Goal: Information Seeking & Learning: Learn about a topic

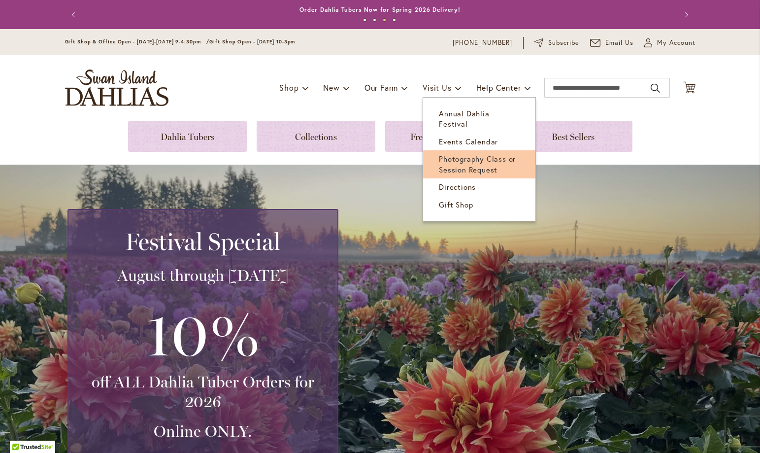
click at [472, 154] on span "Photography Class or Session Request" at bounding box center [477, 164] width 77 height 20
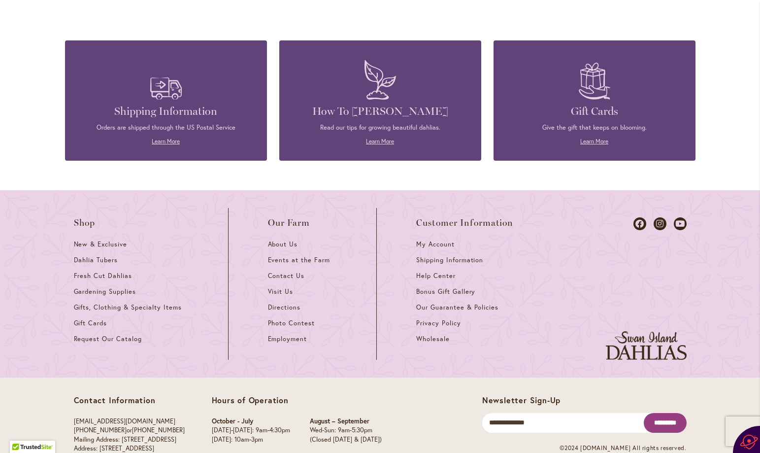
scroll to position [1784, 0]
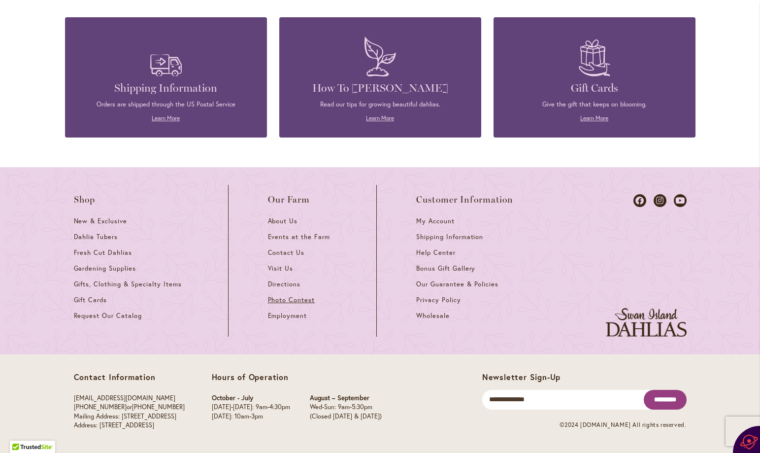
click at [290, 297] on span "Photo Contest" at bounding box center [291, 299] width 47 height 8
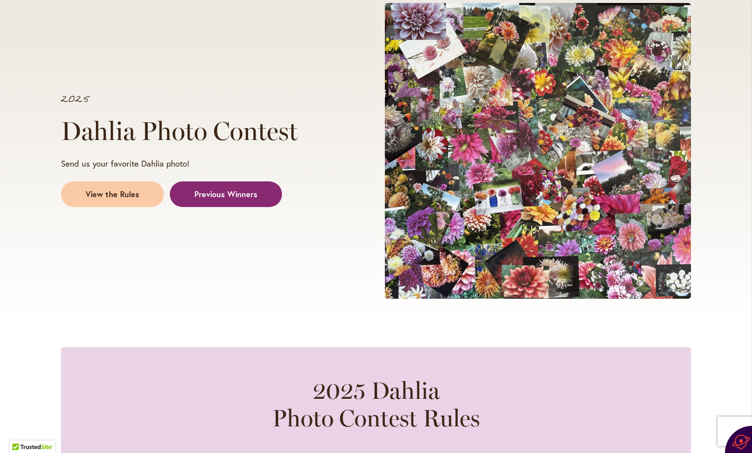
scroll to position [148, 0]
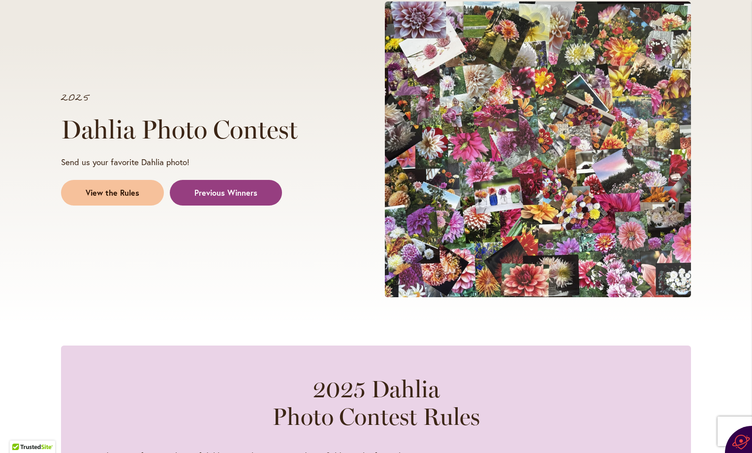
click at [131, 190] on span "View the Rules" at bounding box center [113, 192] width 54 height 11
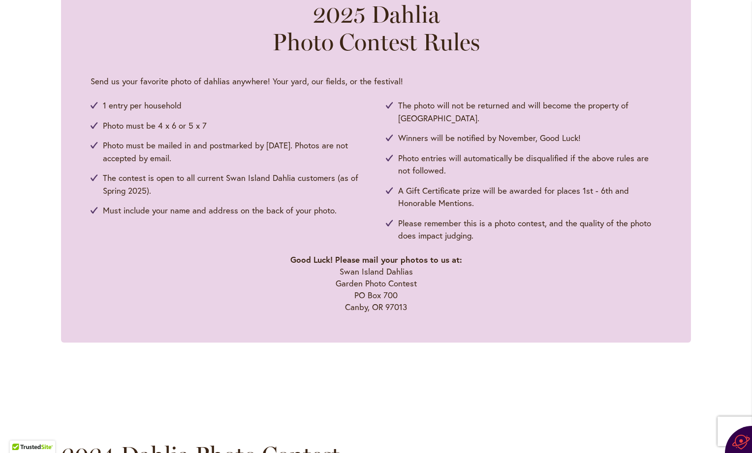
click at [184, 275] on p "Good Luck! Please mail your photos to us at: Swan Island Dahlias Garden Photo C…" at bounding box center [376, 283] width 571 height 59
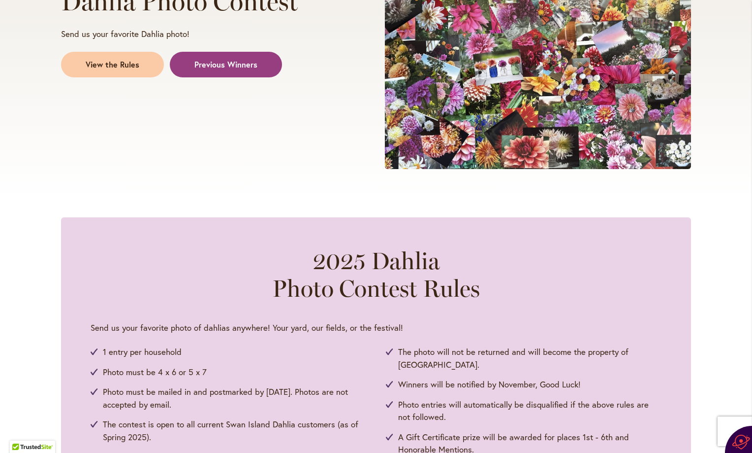
scroll to position [227, 0]
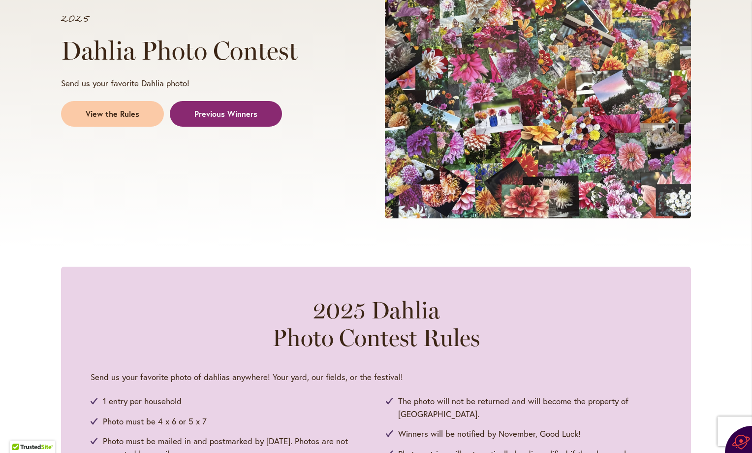
click at [235, 112] on span "Previous Winners" at bounding box center [226, 113] width 63 height 11
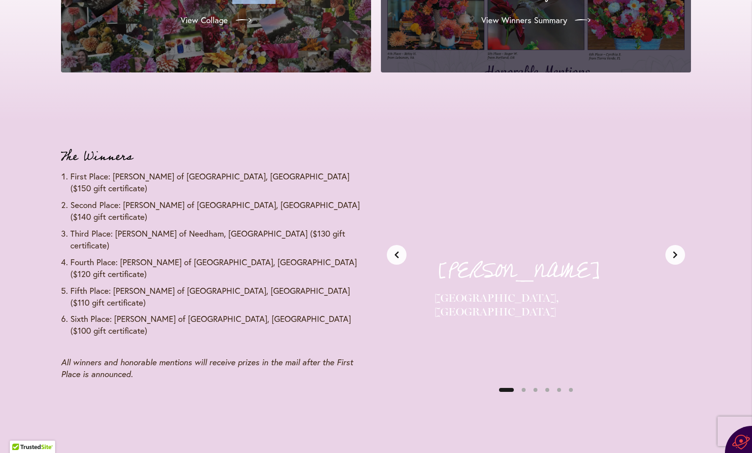
scroll to position [1109, 0]
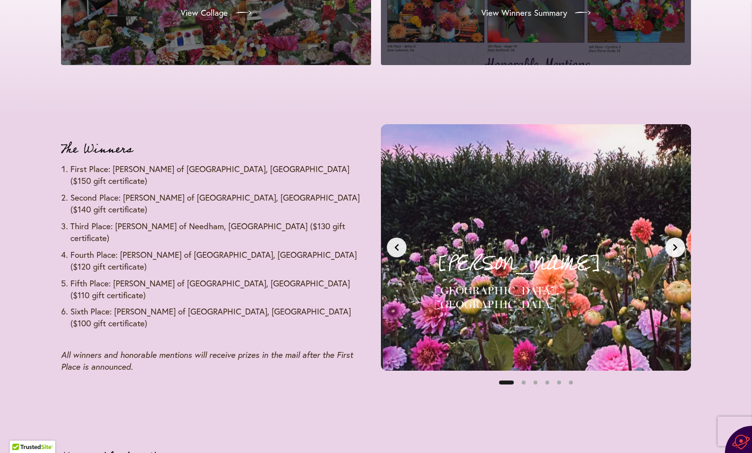
click at [673, 243] on icon "Next slide" at bounding box center [676, 247] width 8 height 8
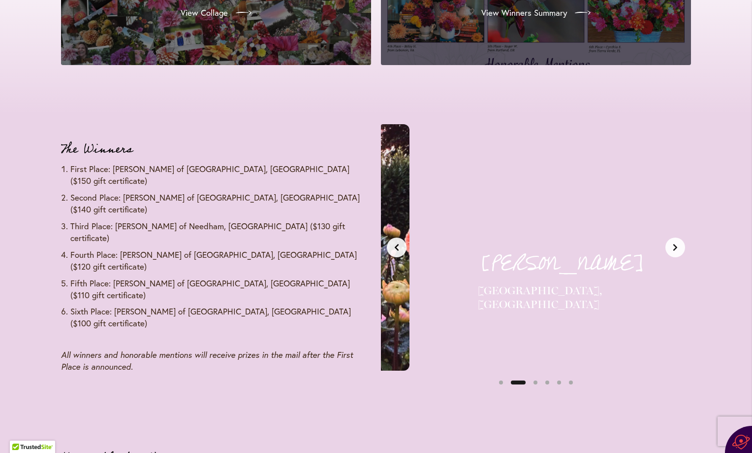
scroll to position [0, 325]
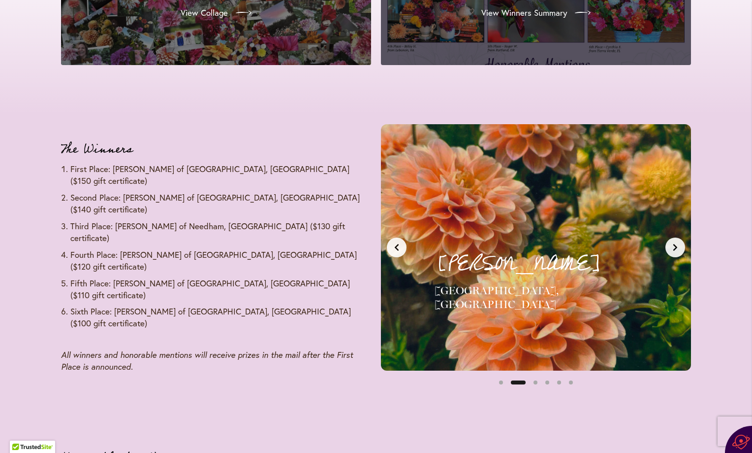
click at [673, 243] on icon "Next slide" at bounding box center [676, 247] width 8 height 8
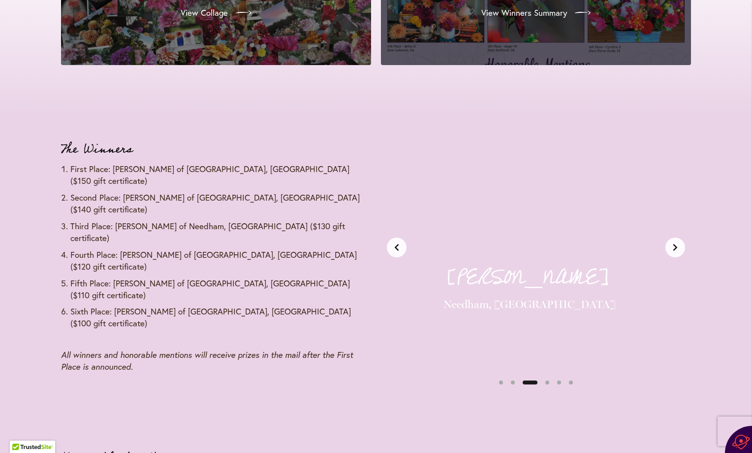
scroll to position [0, 650]
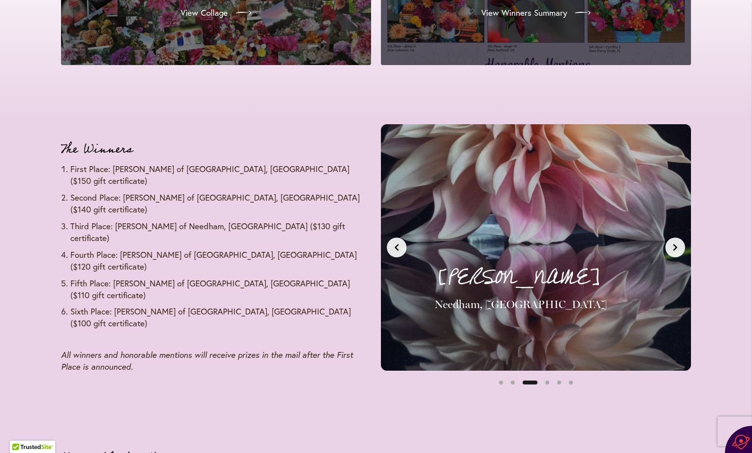
click at [673, 243] on icon "Next slide" at bounding box center [676, 247] width 8 height 8
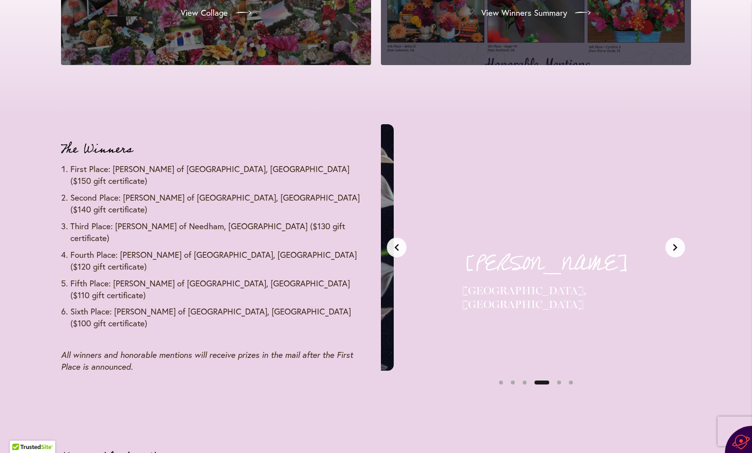
scroll to position [0, 975]
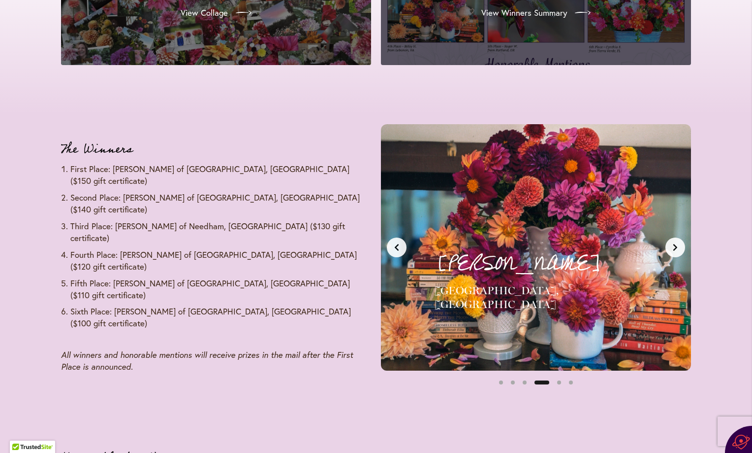
click at [673, 242] on button "Next slide" at bounding box center [676, 247] width 20 height 20
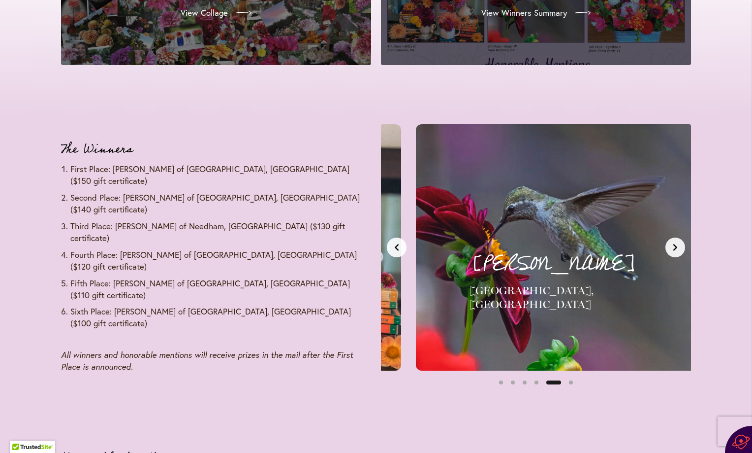
scroll to position [0, 1300]
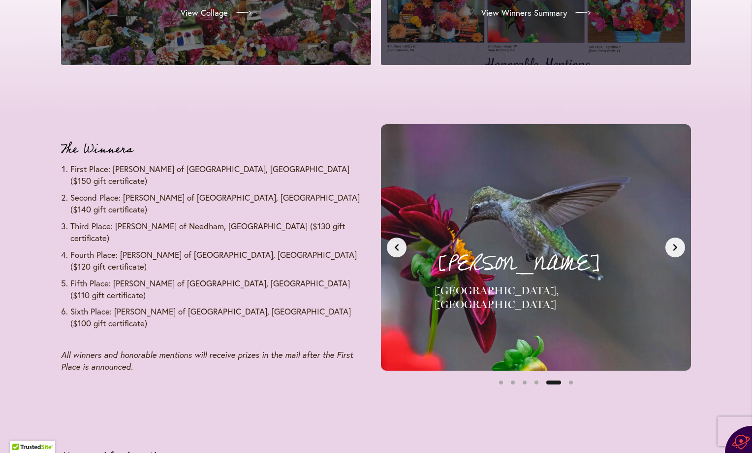
click at [673, 242] on button "Next slide" at bounding box center [676, 247] width 20 height 20
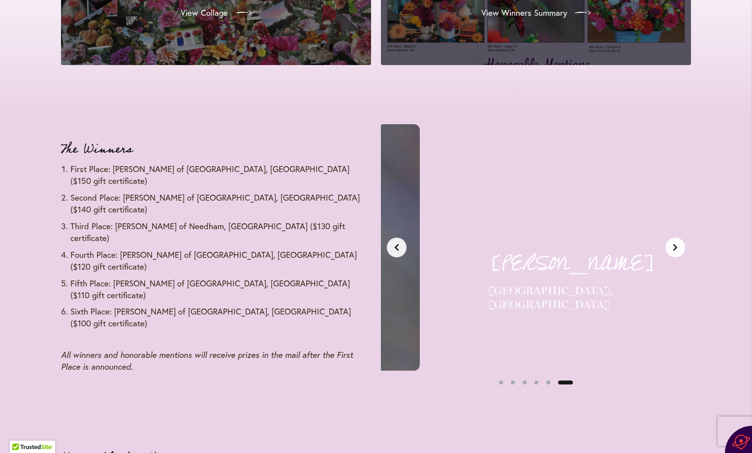
scroll to position [0, 1625]
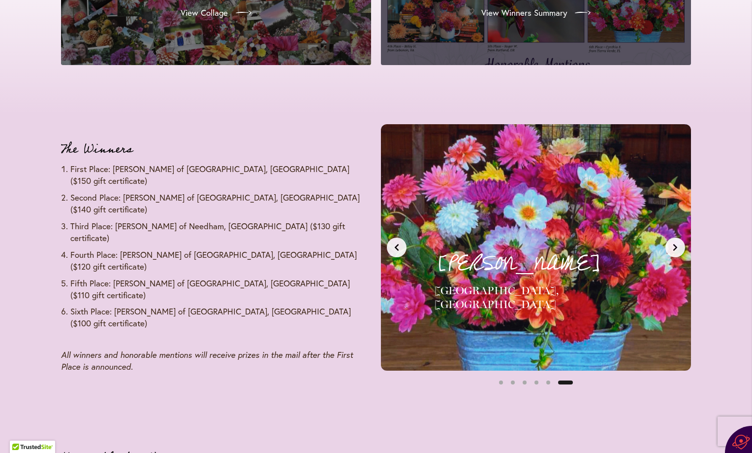
click at [673, 243] on icon "Next slide" at bounding box center [676, 247] width 8 height 8
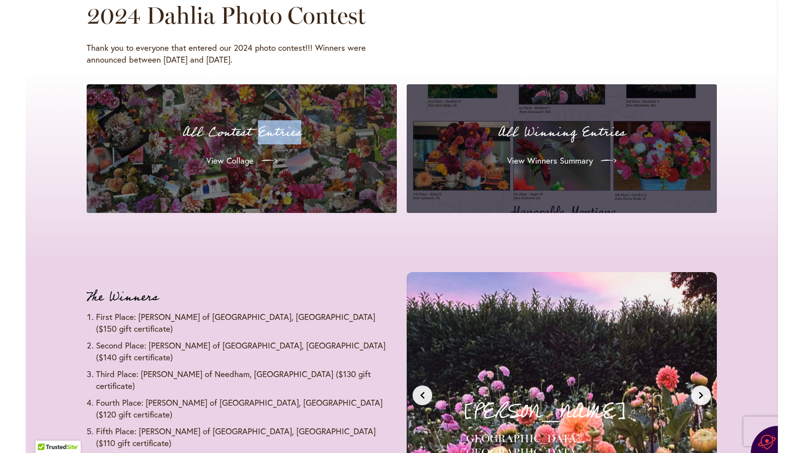
scroll to position [912, 0]
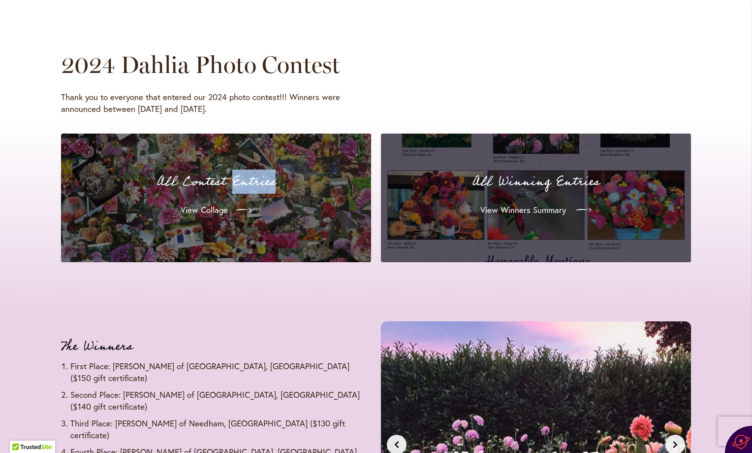
click at [507, 208] on span "View Winners Summary" at bounding box center [524, 210] width 86 height 12
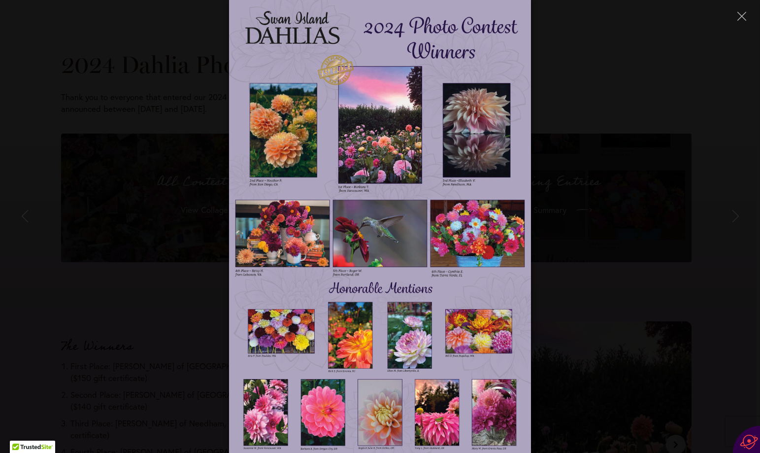
click at [406, 329] on img at bounding box center [380, 226] width 302 height 453
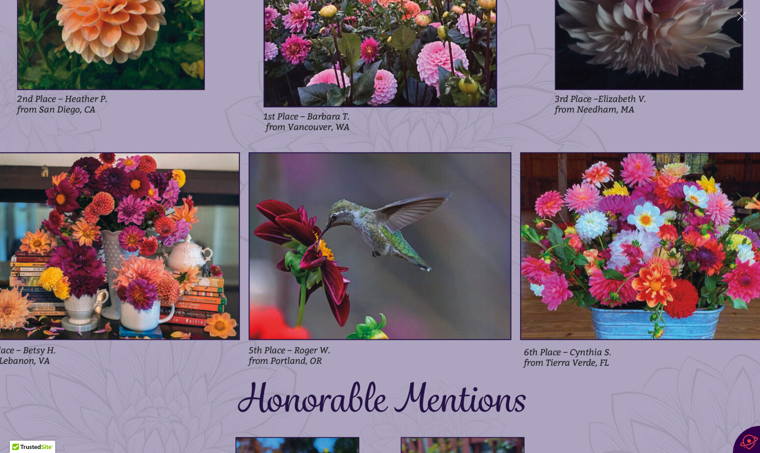
click at [516, 120] on img at bounding box center [380, 226] width 841 height 1261
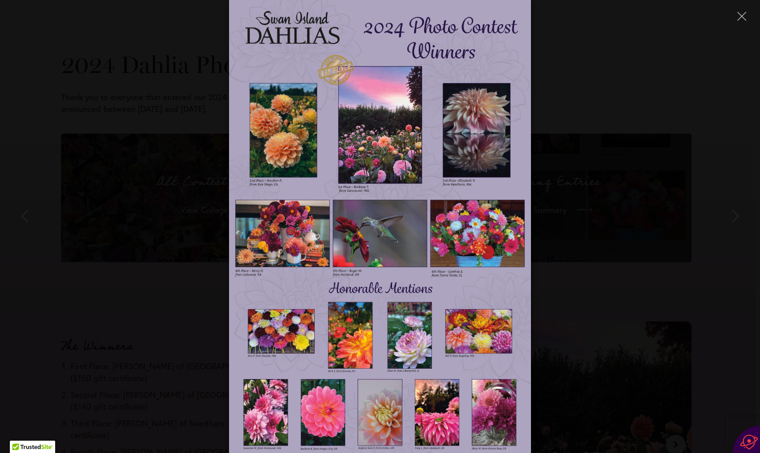
click at [516, 120] on img at bounding box center [380, 226] width 302 height 453
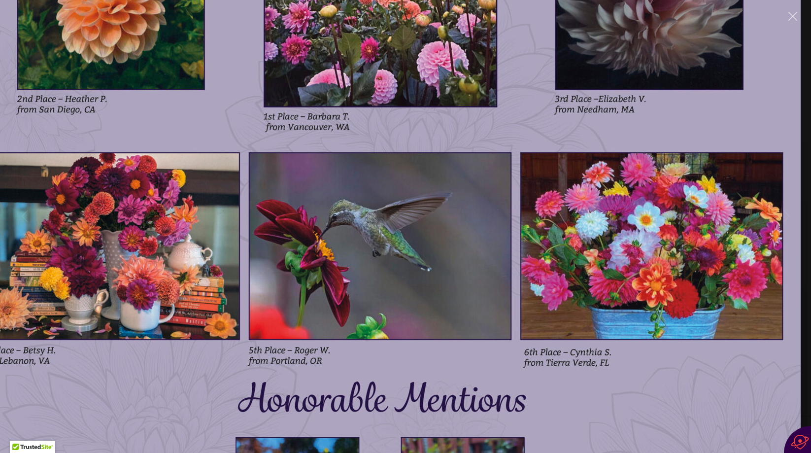
drag, startPoint x: 806, startPoint y: 132, endPoint x: 805, endPoint y: 107, distance: 25.2
click at [752, 107] on div at bounding box center [405, 226] width 811 height 1261
click at [752, 107] on div at bounding box center [405, 226] width 811 height 453
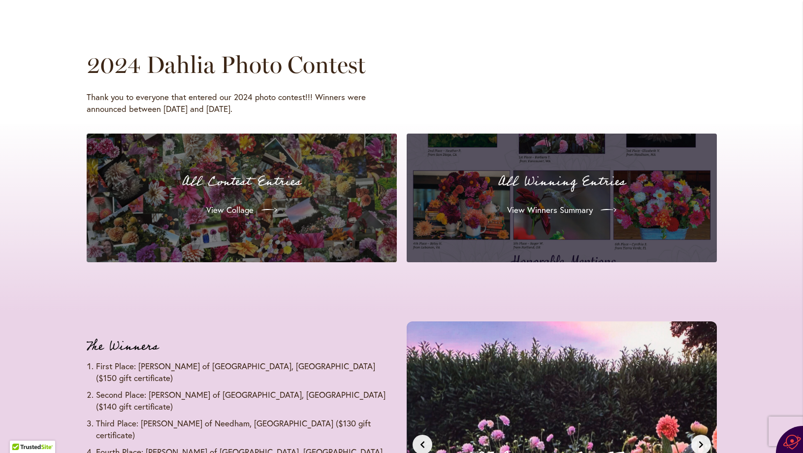
click at [560, 194] on div "All Winning Entries View Winners Summary" at bounding box center [562, 197] width 287 height 105
click at [567, 206] on span "View Winners Summary" at bounding box center [549, 210] width 86 height 12
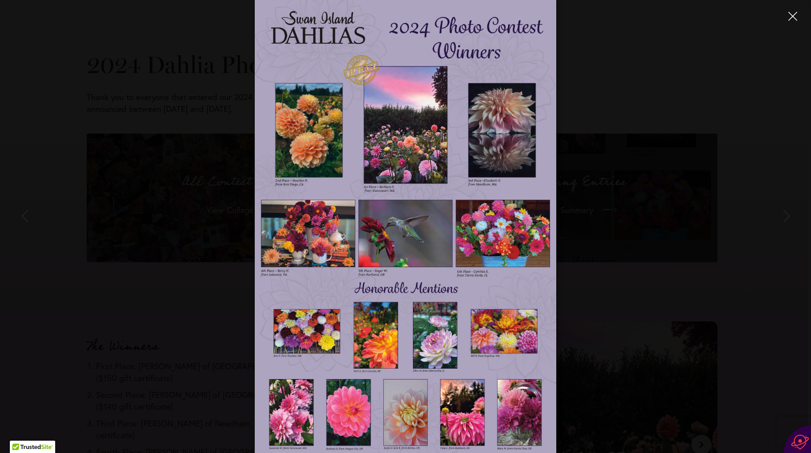
click at [752, 13] on icon "Close" at bounding box center [792, 16] width 9 height 9
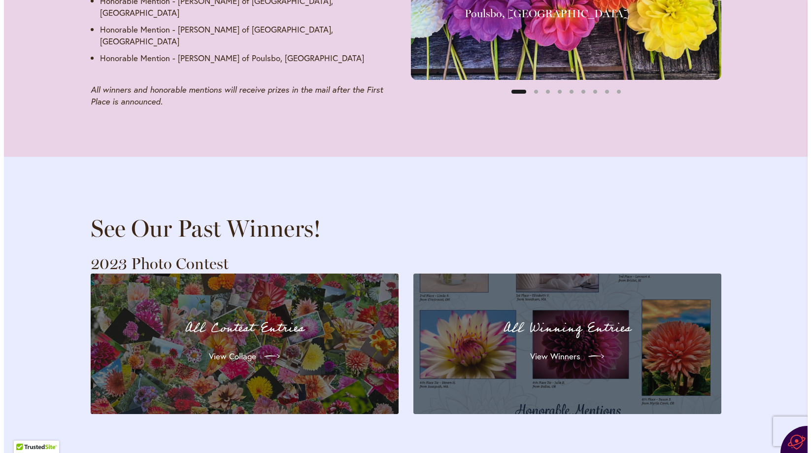
scroll to position [1749, 0]
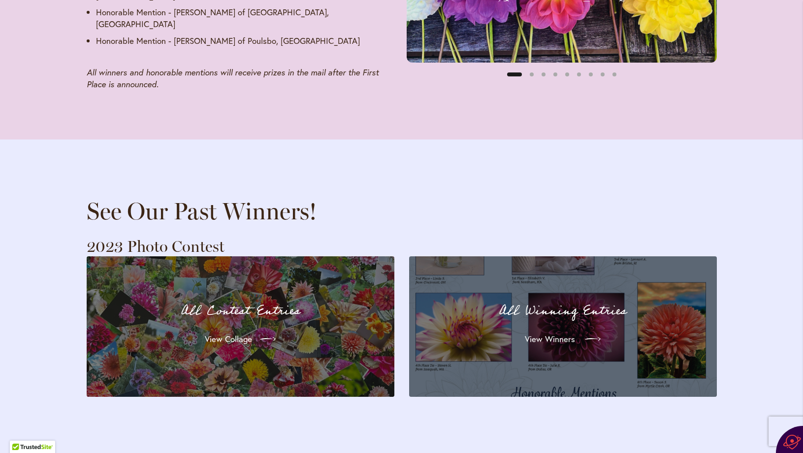
click at [553, 333] on span "View Winners" at bounding box center [550, 339] width 50 height 12
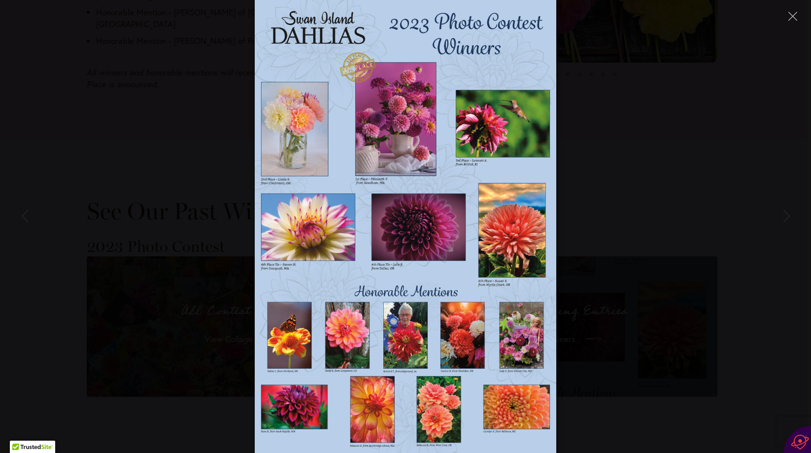
click at [414, 322] on img at bounding box center [406, 226] width 302 height 453
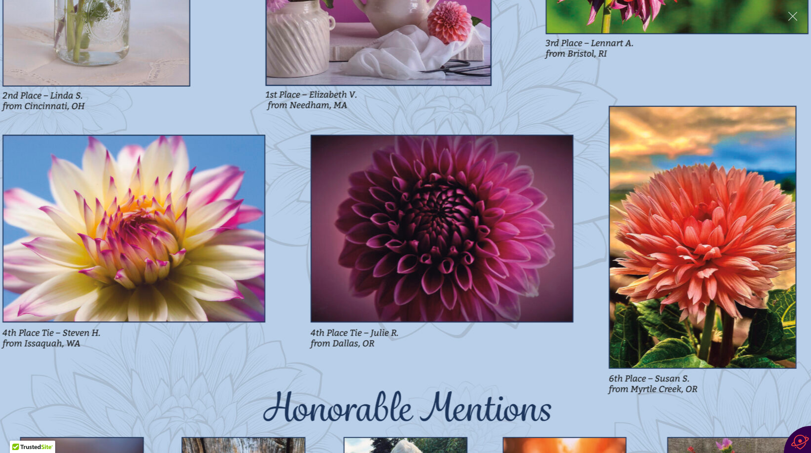
click at [296, 80] on img at bounding box center [405, 226] width 841 height 1261
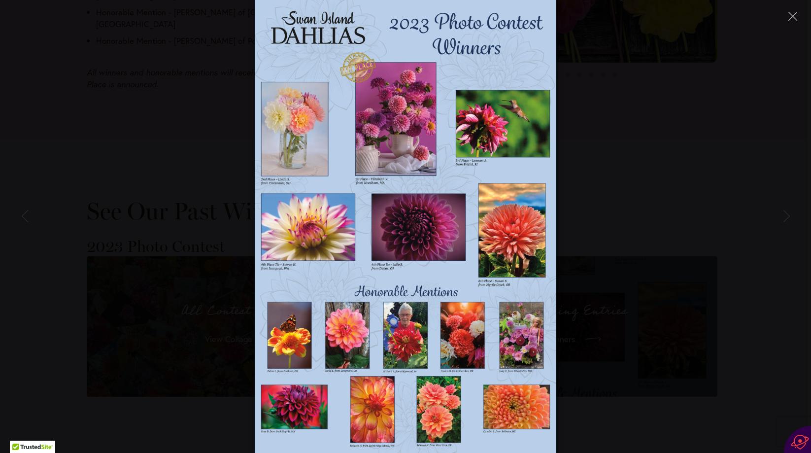
click at [301, 133] on img at bounding box center [406, 226] width 302 height 453
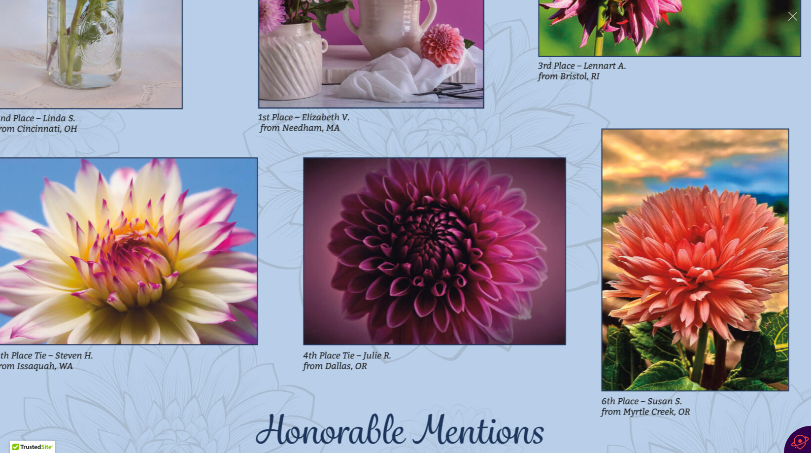
drag, startPoint x: 233, startPoint y: 96, endPoint x: 225, endPoint y: 125, distance: 29.8
click at [225, 125] on img at bounding box center [398, 249] width 841 height 1261
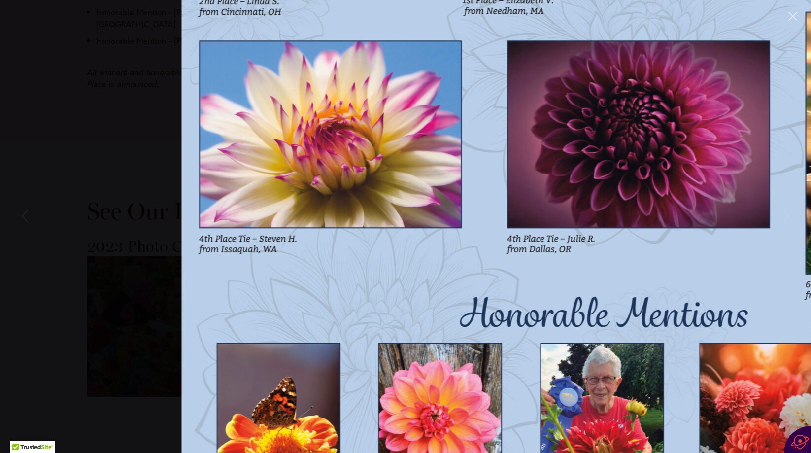
drag, startPoint x: 225, startPoint y: 125, endPoint x: 418, endPoint y: -39, distance: 253.7
click at [418, 0] on html "Skip to Accessibility Information The store will not work correctly in the case…" at bounding box center [405, 327] width 811 height 4152
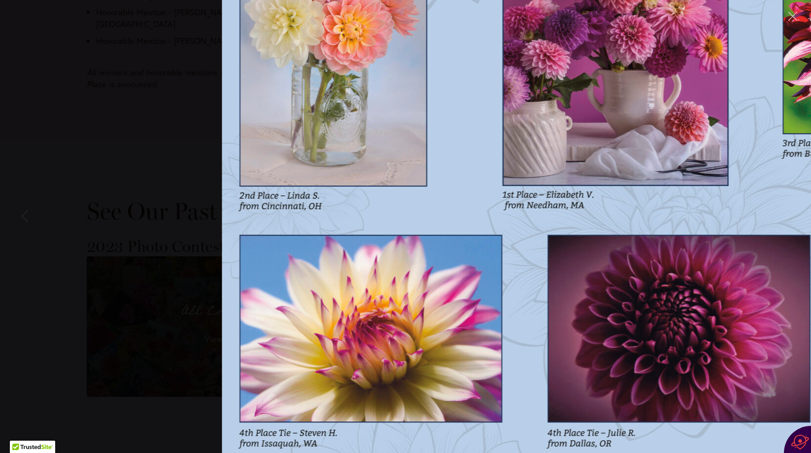
drag, startPoint x: 470, startPoint y: 256, endPoint x: 464, endPoint y: 154, distance: 102.1
click at [464, 154] on img at bounding box center [642, 326] width 841 height 1261
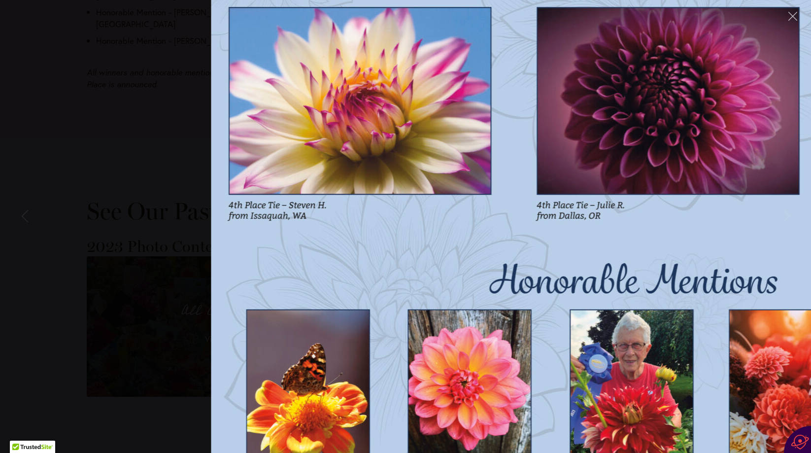
drag, startPoint x: 522, startPoint y: 297, endPoint x: 515, endPoint y: 91, distance: 206.4
click at [515, 96] on img at bounding box center [631, 99] width 841 height 1261
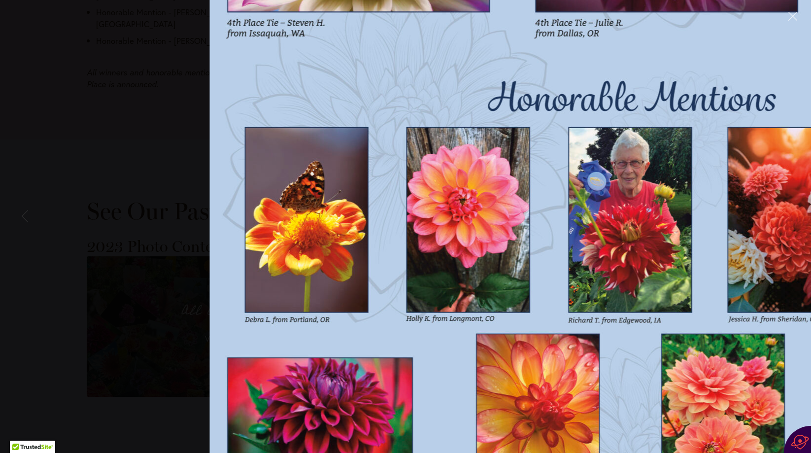
drag, startPoint x: 488, startPoint y: 229, endPoint x: 488, endPoint y: 34, distance: 195.5
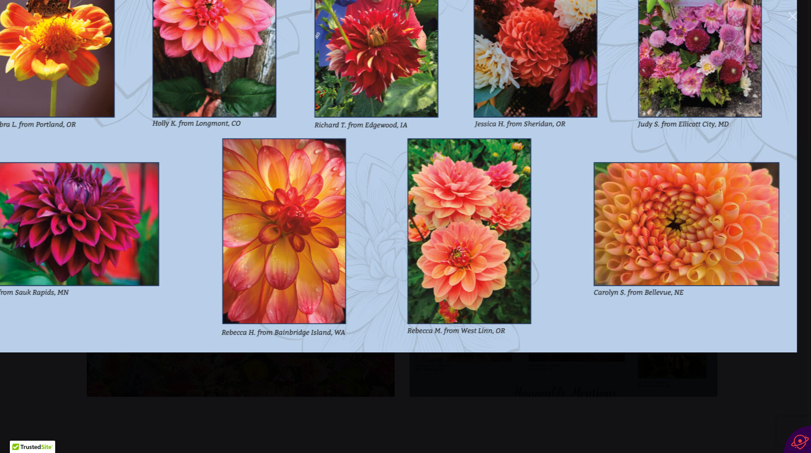
drag, startPoint x: 550, startPoint y: 174, endPoint x: 296, endPoint y: 9, distance: 302.5
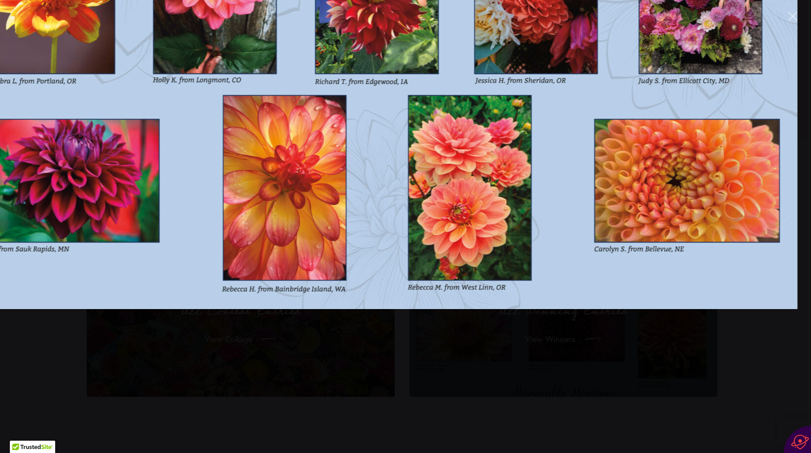
drag, startPoint x: 569, startPoint y: 248, endPoint x: 569, endPoint y: 205, distance: 43.3
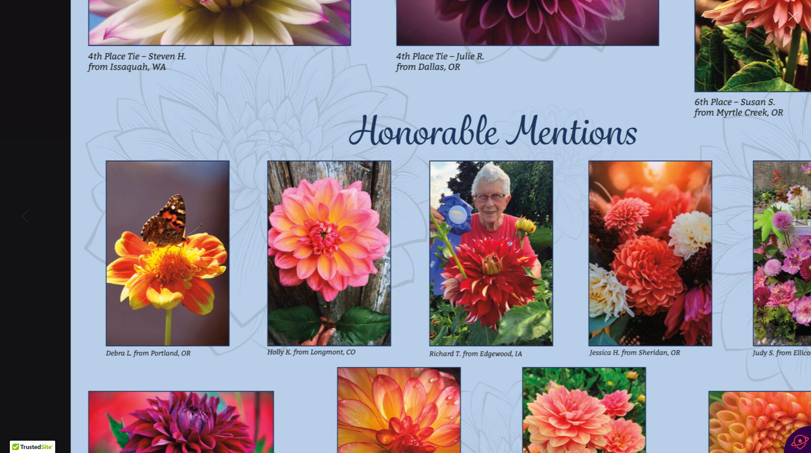
drag, startPoint x: 373, startPoint y: 137, endPoint x: 552, endPoint y: 520, distance: 422.6
click at [552, 452] on html "Skip to Accessibility Information The store will not work correctly in the case…" at bounding box center [405, 327] width 811 height 4152
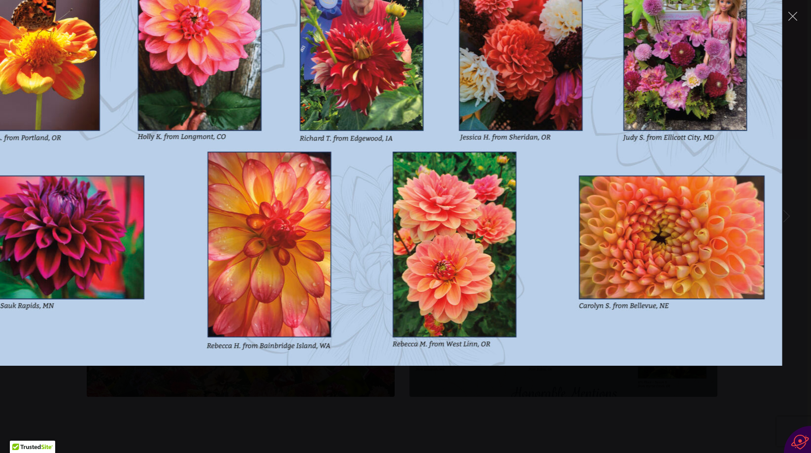
drag, startPoint x: 358, startPoint y: 194, endPoint x: 374, endPoint y: 326, distance: 133.4
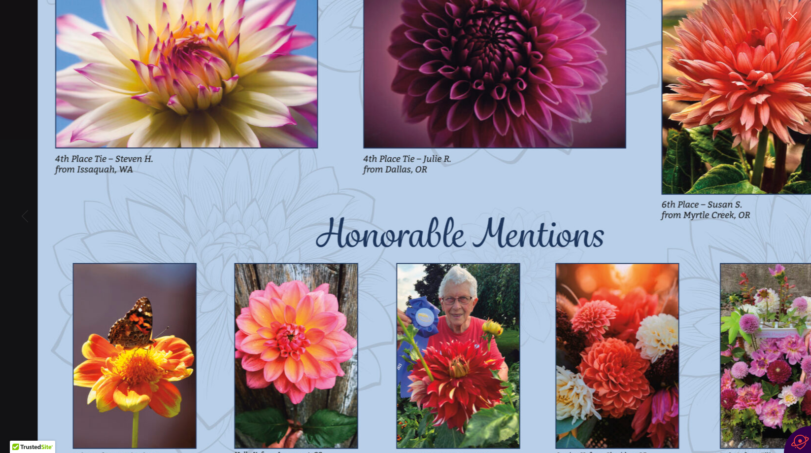
drag, startPoint x: 534, startPoint y: 24, endPoint x: 617, endPoint y: 221, distance: 213.4
click at [617, 221] on img at bounding box center [458, 52] width 841 height 1261
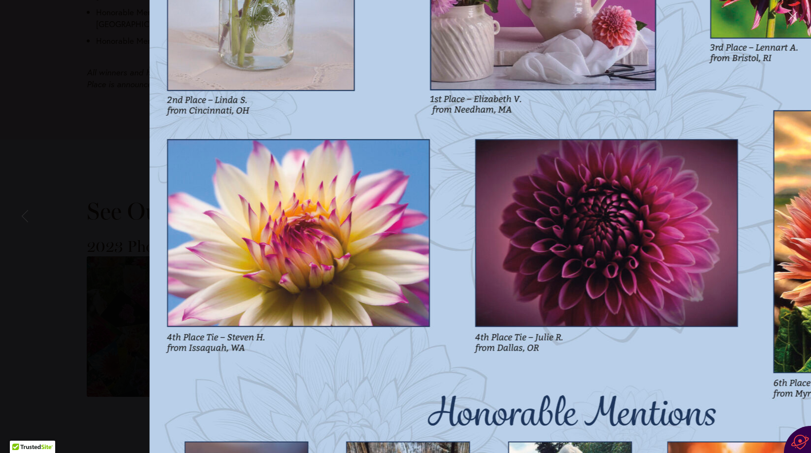
drag, startPoint x: 398, startPoint y: 200, endPoint x: 516, endPoint y: 354, distance: 193.5
click at [515, 384] on img at bounding box center [570, 231] width 841 height 1261
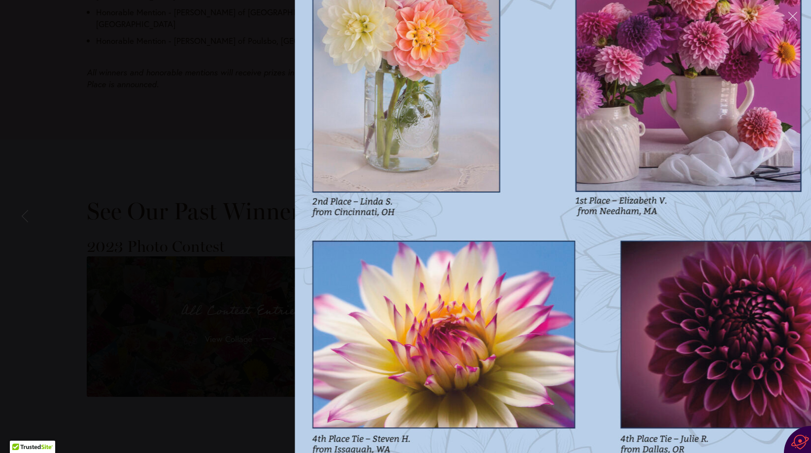
click at [594, 260] on img at bounding box center [715, 332] width 841 height 1261
click at [208, 216] on div at bounding box center [405, 226] width 841 height 1261
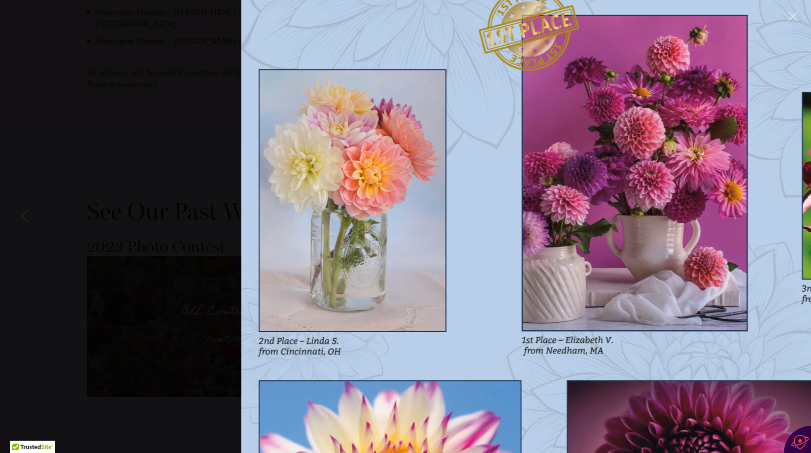
drag, startPoint x: 571, startPoint y: 140, endPoint x: 474, endPoint y: 454, distance: 328.2
click at [474, 452] on html "Skip to Accessibility Information The store will not work correctly in the case…" at bounding box center [405, 327] width 811 height 4152
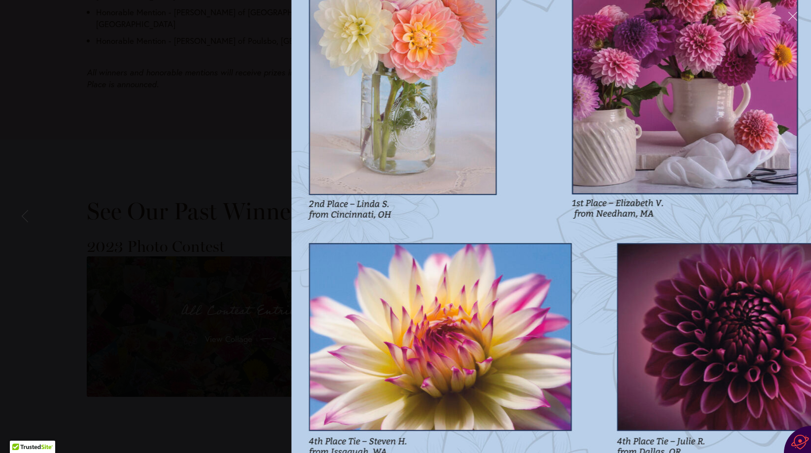
drag, startPoint x: 561, startPoint y: 147, endPoint x: 553, endPoint y: 153, distance: 10.2
click at [557, 152] on img at bounding box center [712, 335] width 841 height 1261
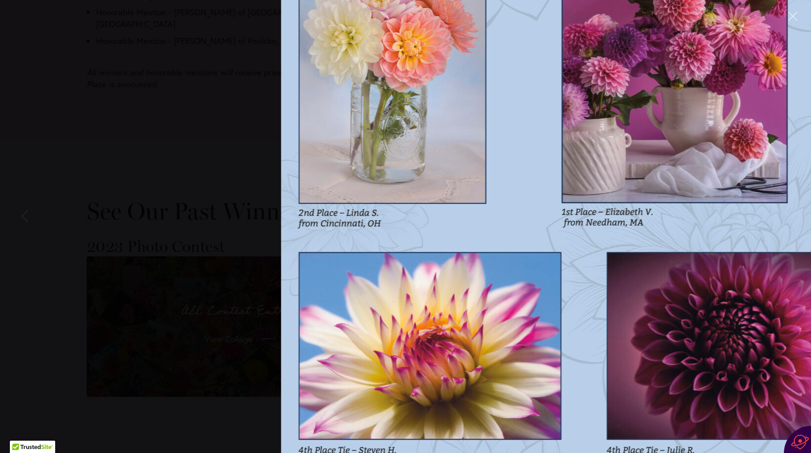
scroll to position [522, 0]
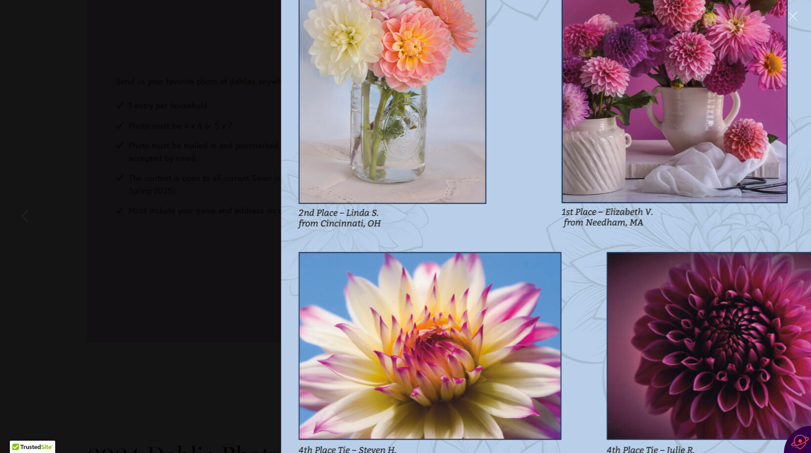
scroll to position [148, 0]
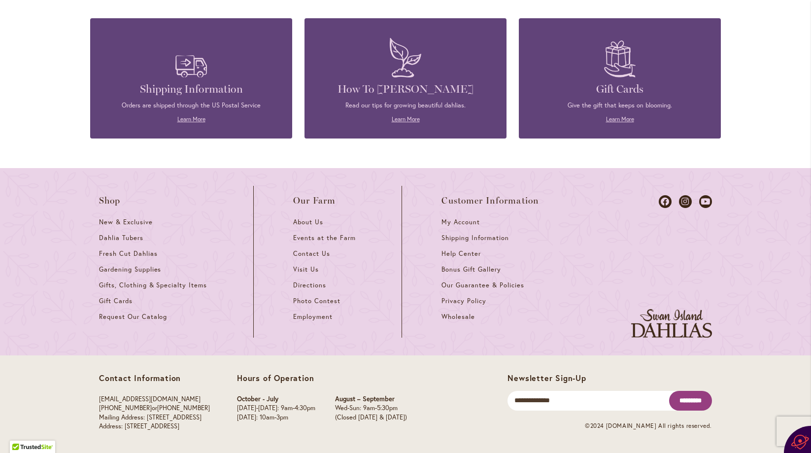
scroll to position [1784, 0]
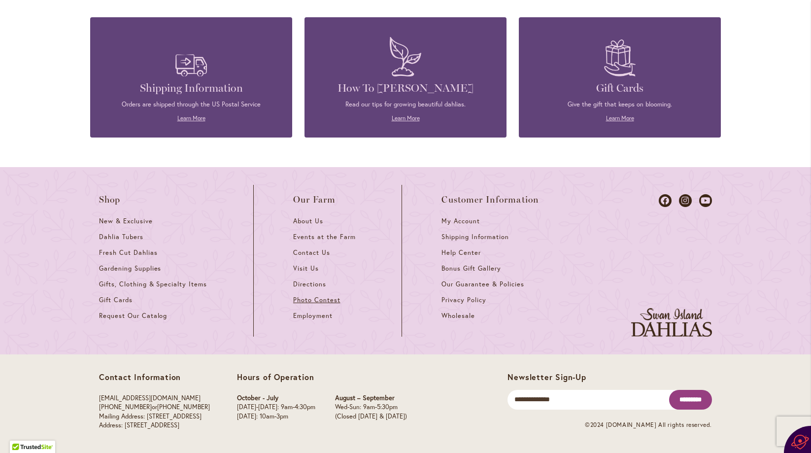
click at [305, 296] on span "Photo Contest" at bounding box center [316, 299] width 47 height 8
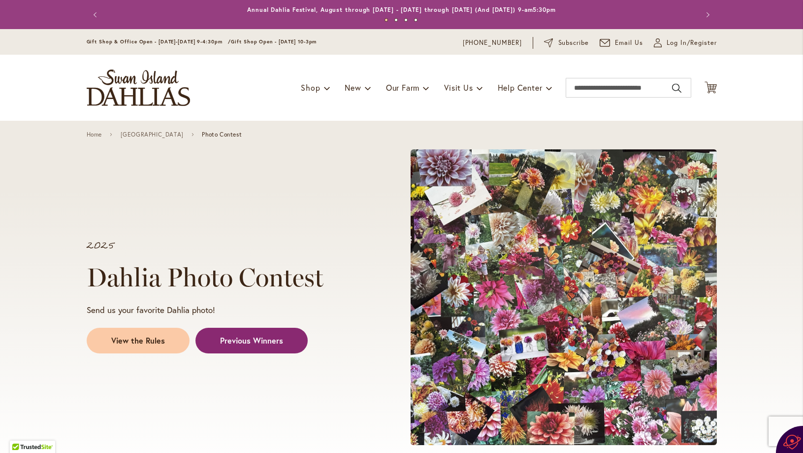
click at [268, 333] on link "Previous Winners" at bounding box center [251, 340] width 112 height 26
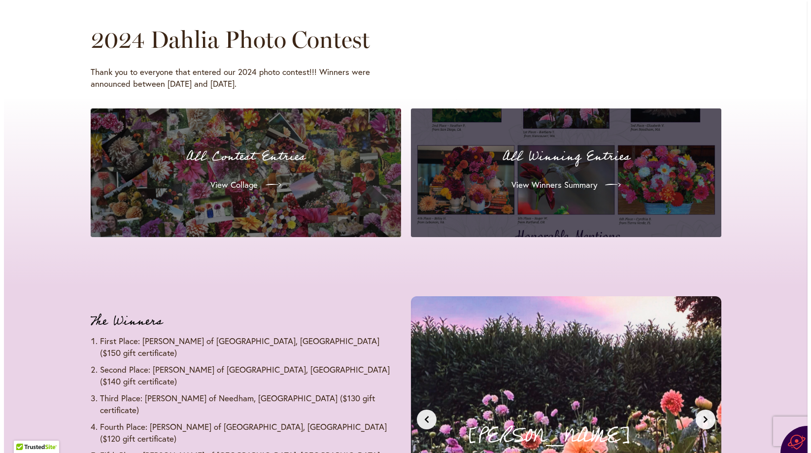
scroll to position [912, 0]
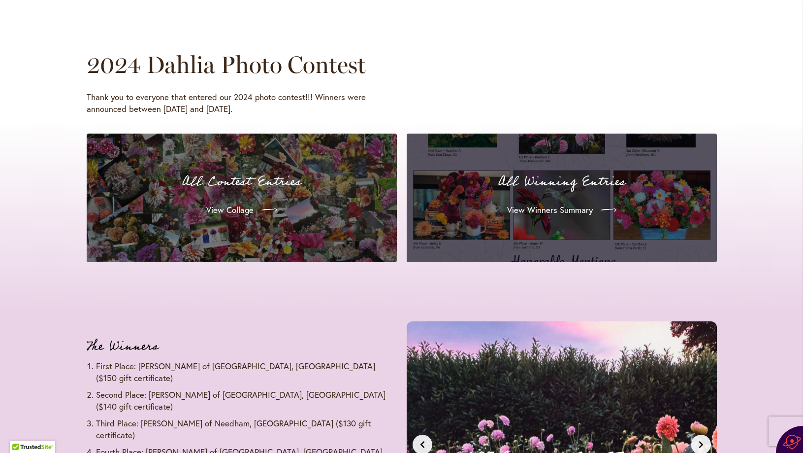
click at [459, 213] on div "View Winners Summary" at bounding box center [562, 210] width 287 height 28
click at [554, 210] on span "View Winners Summary" at bounding box center [549, 210] width 86 height 12
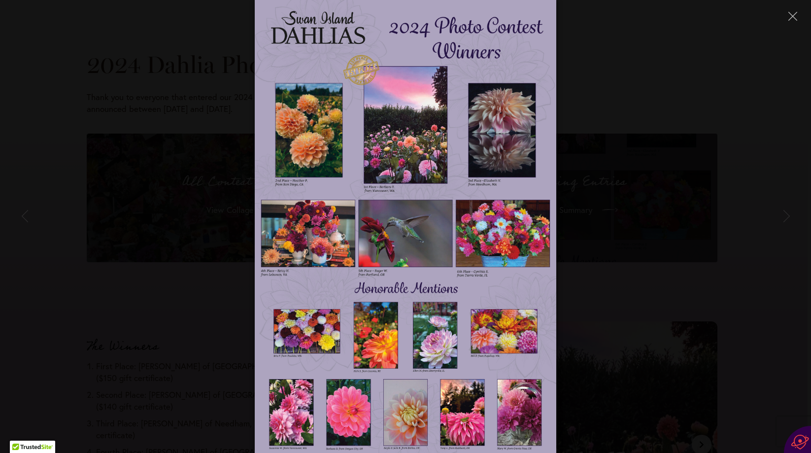
click at [457, 188] on img at bounding box center [406, 226] width 302 height 453
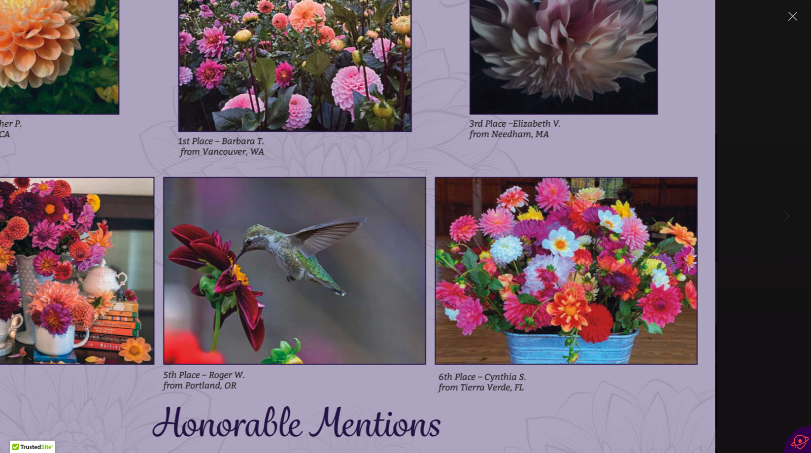
drag, startPoint x: 503, startPoint y: 137, endPoint x: 392, endPoint y: 162, distance: 113.5
click at [392, 162] on img at bounding box center [294, 251] width 841 height 1261
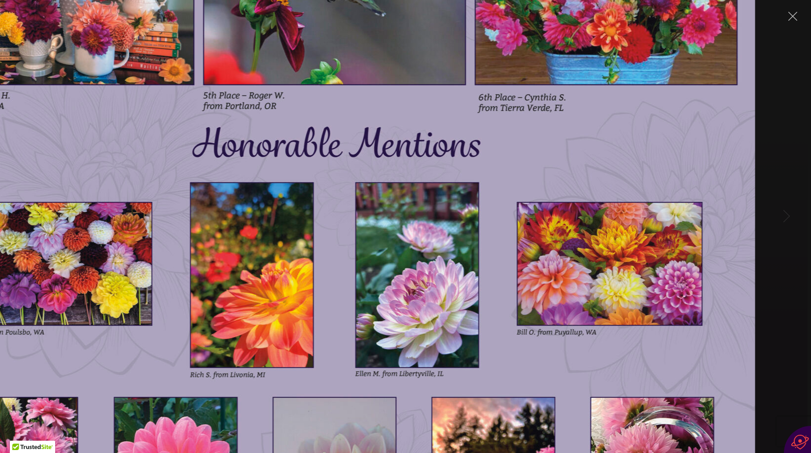
drag, startPoint x: 609, startPoint y: 383, endPoint x: 649, endPoint y: 104, distance: 282.0
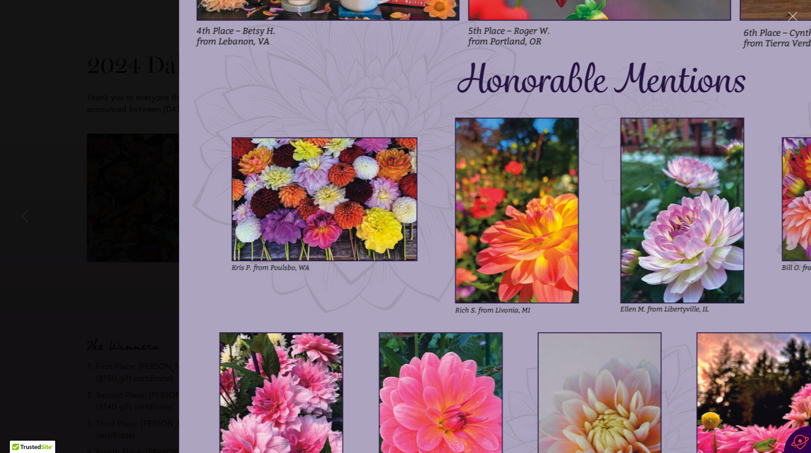
drag, startPoint x: 519, startPoint y: 365, endPoint x: 784, endPoint y: 300, distance: 272.7
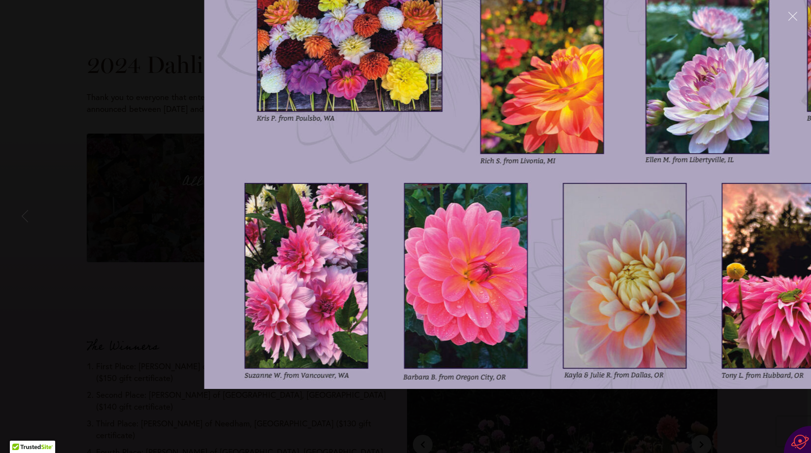
drag, startPoint x: 406, startPoint y: 308, endPoint x: 431, endPoint y: 159, distance: 151.3
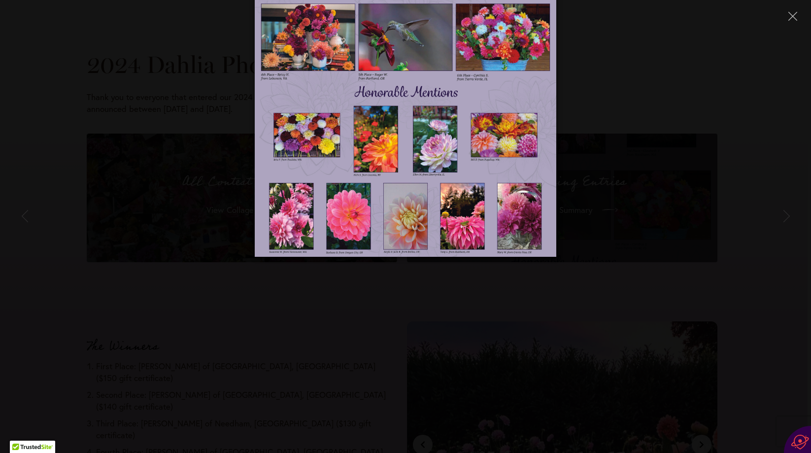
drag, startPoint x: 478, startPoint y: 370, endPoint x: 492, endPoint y: 165, distance: 205.3
click at [492, 165] on img at bounding box center [406, 30] width 302 height 453
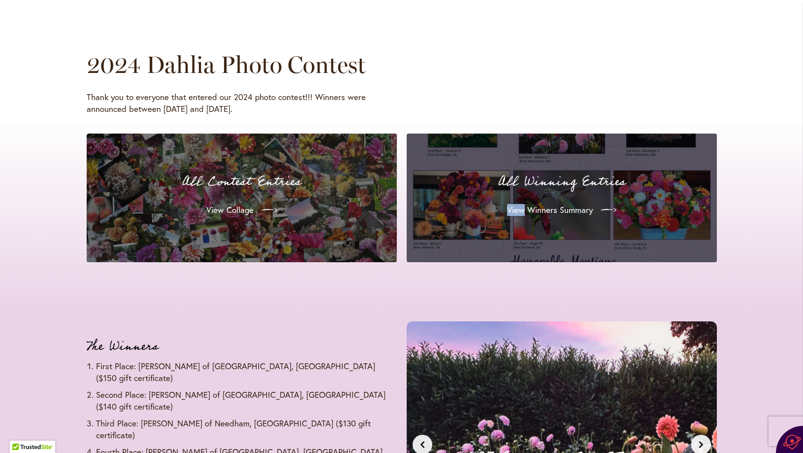
click at [475, 220] on div "View Winners Summary" at bounding box center [562, 210] width 287 height 28
click at [570, 206] on span "View Winners Summary" at bounding box center [549, 210] width 86 height 12
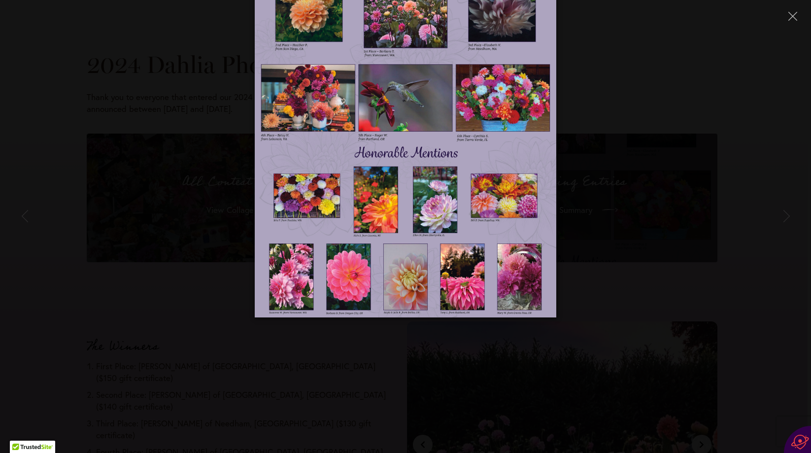
drag, startPoint x: 492, startPoint y: 288, endPoint x: 542, endPoint y: 153, distance: 144.3
click at [542, 153] on img at bounding box center [406, 91] width 302 height 453
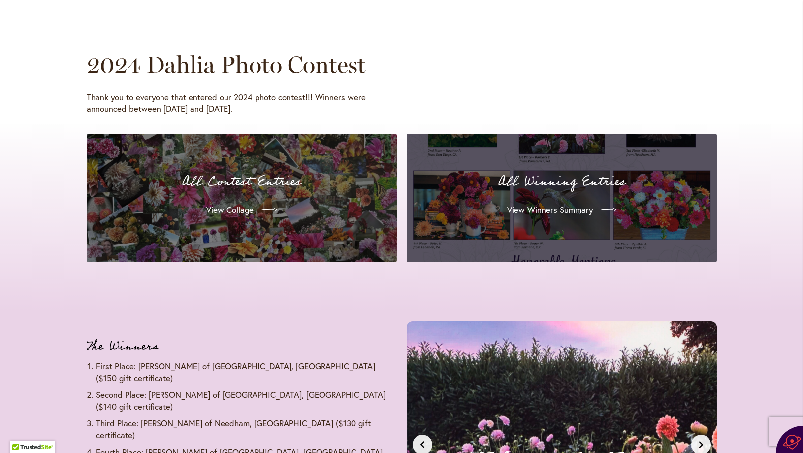
click at [465, 341] on div "[PERSON_NAME] [GEOGRAPHIC_DATA], [GEOGRAPHIC_DATA] First Place - $150 Gift Cert…" at bounding box center [562, 444] width 298 height 234
click at [542, 379] on div "[PERSON_NAME] [GEOGRAPHIC_DATA], [GEOGRAPHIC_DATA] First Place - $150 Gift Cert…" at bounding box center [561, 444] width 267 height 203
click at [561, 207] on span "View Winners Summary" at bounding box center [549, 210] width 86 height 12
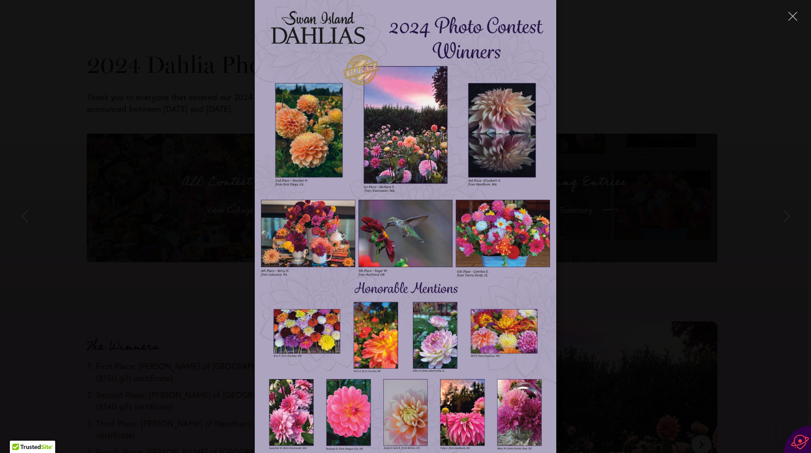
click at [468, 285] on img at bounding box center [406, 226] width 302 height 453
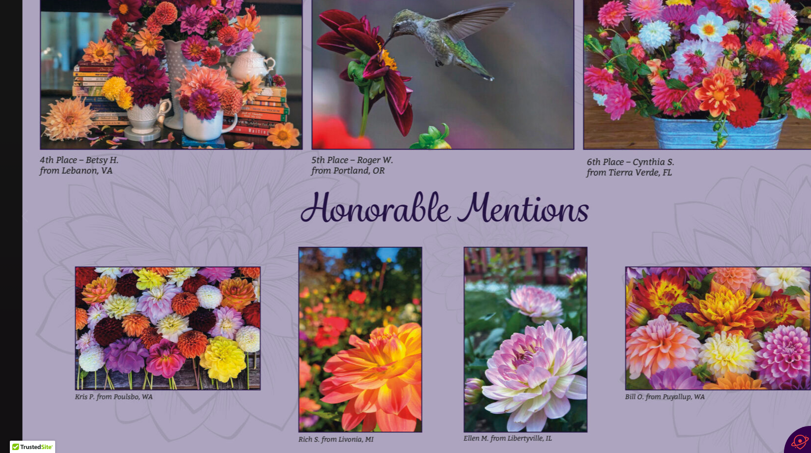
drag, startPoint x: 468, startPoint y: 285, endPoint x: 506, endPoint y: 94, distance: 195.2
click at [506, 94] on img at bounding box center [443, 36] width 841 height 1261
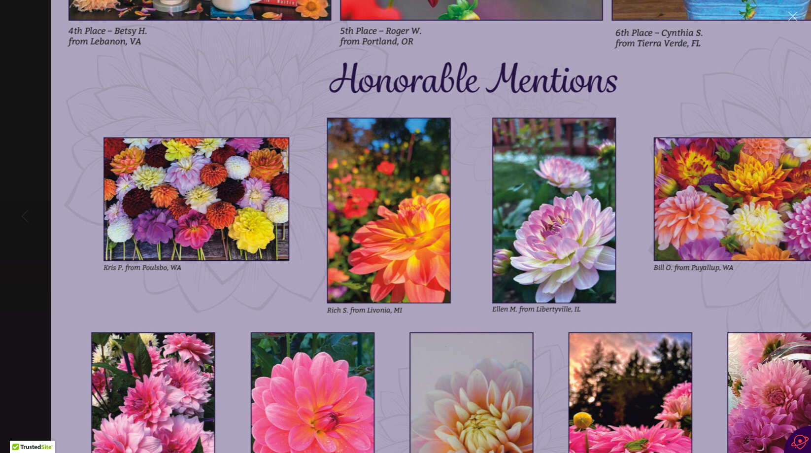
drag, startPoint x: 255, startPoint y: 218, endPoint x: 286, endPoint y: 83, distance: 138.1
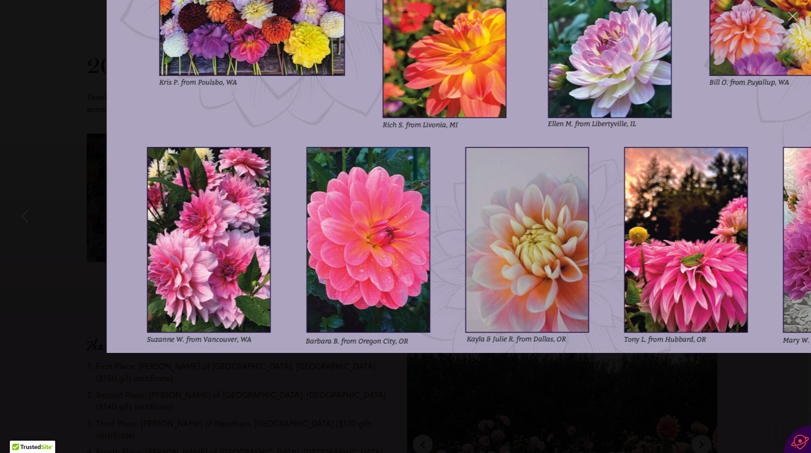
drag, startPoint x: 260, startPoint y: 302, endPoint x: 313, endPoint y: 124, distance: 185.9
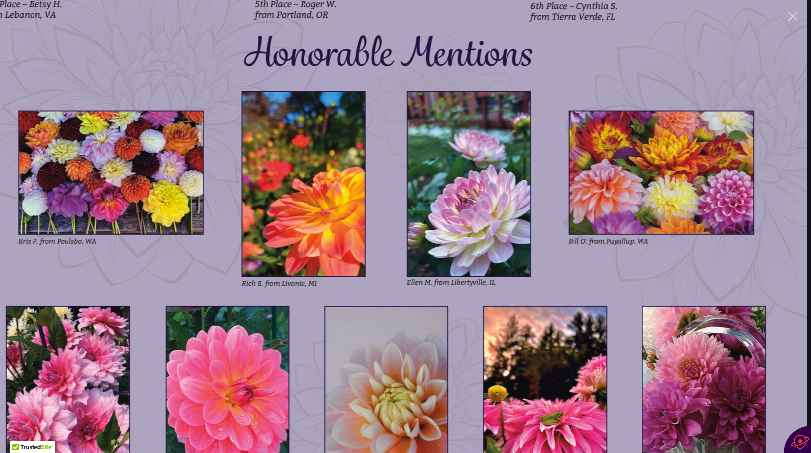
drag, startPoint x: 607, startPoint y: 150, endPoint x: 466, endPoint y: 308, distance: 212.1
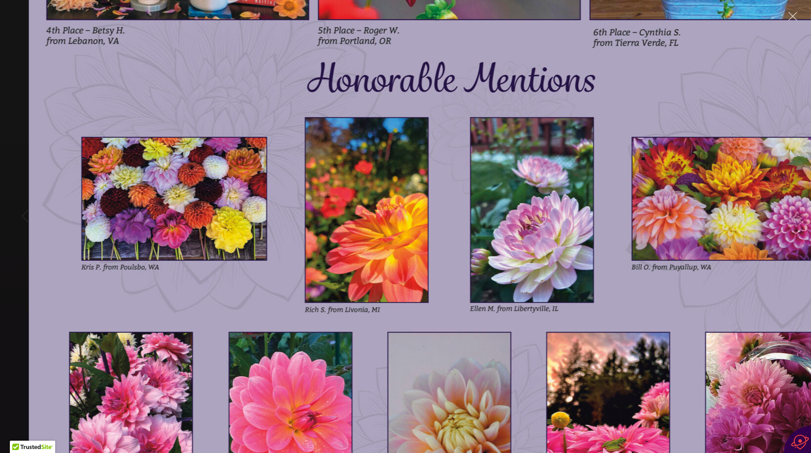
drag, startPoint x: 666, startPoint y: 262, endPoint x: 729, endPoint y: 289, distance: 68.2
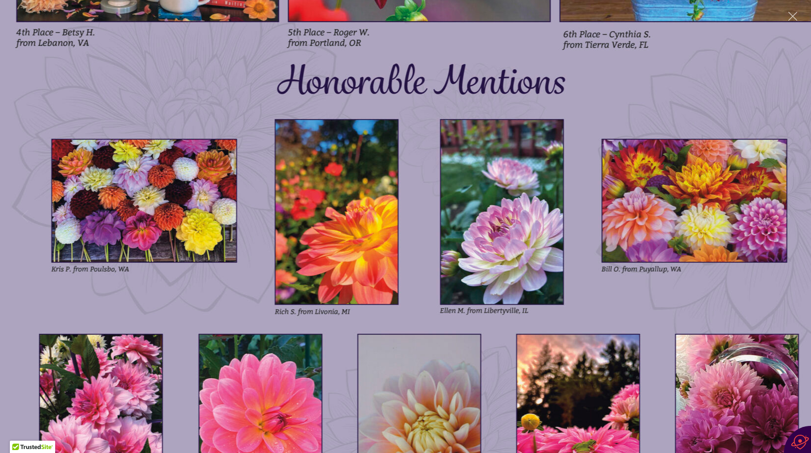
drag, startPoint x: 479, startPoint y: 295, endPoint x: 469, endPoint y: 297, distance: 9.6
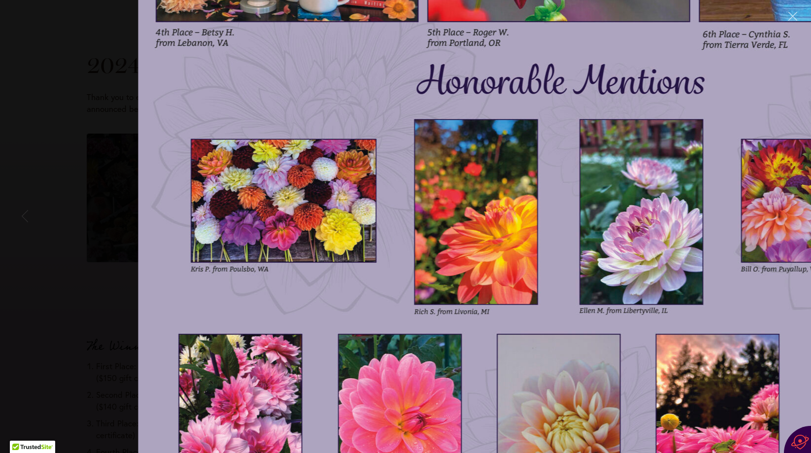
drag, startPoint x: 419, startPoint y: 303, endPoint x: 560, endPoint y: 303, distance: 140.8
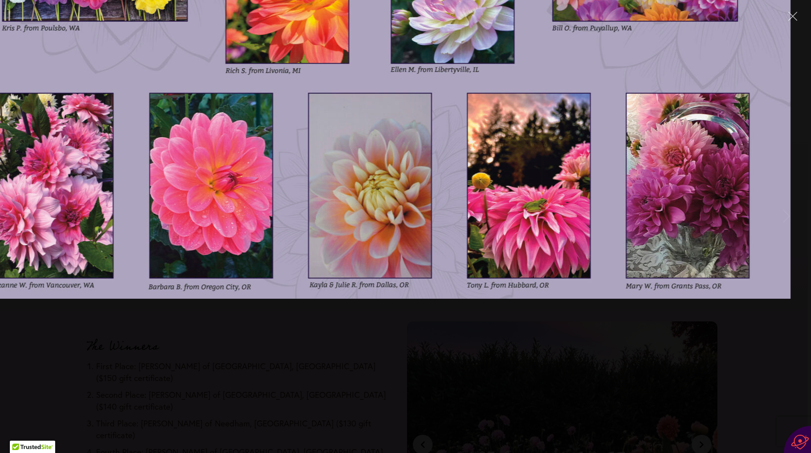
click at [342, 331] on div at bounding box center [405, 226] width 841 height 1261
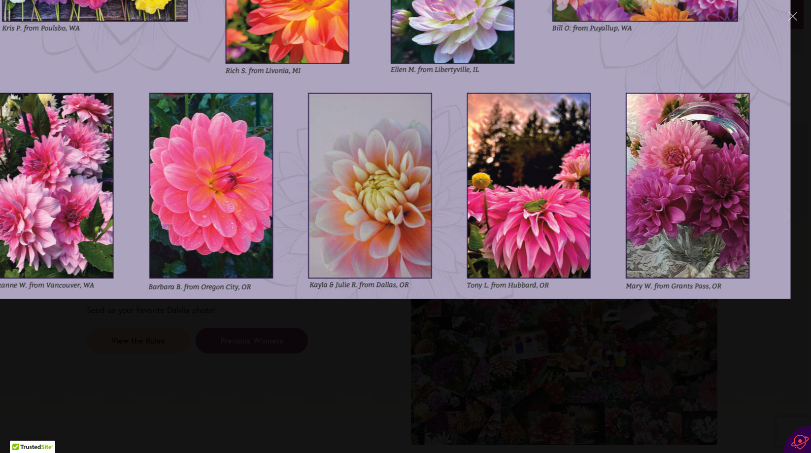
click at [374, 322] on div at bounding box center [405, 226] width 841 height 1261
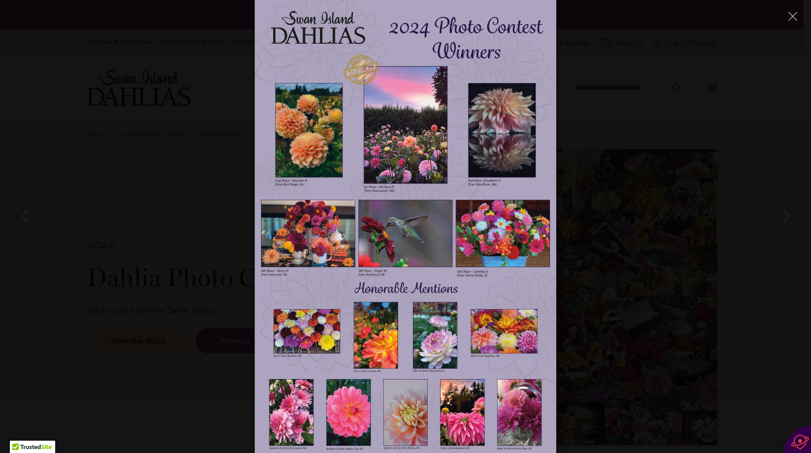
click at [611, 79] on div at bounding box center [405, 226] width 811 height 453
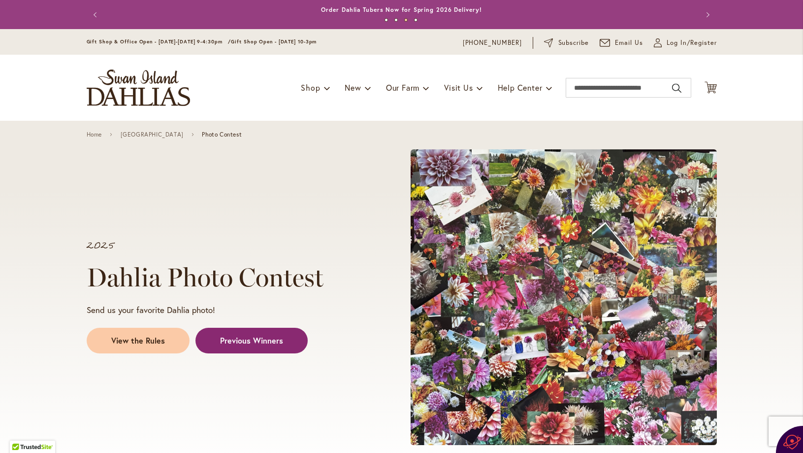
click at [260, 335] on span "Previous Winners" at bounding box center [251, 340] width 63 height 11
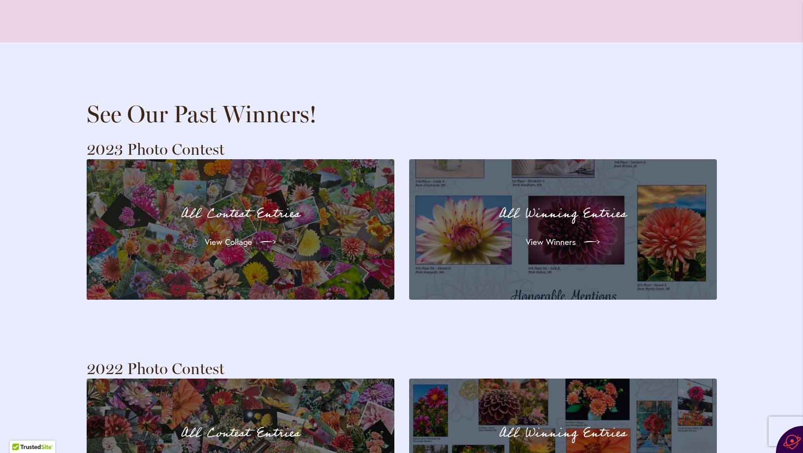
scroll to position [1848, 0]
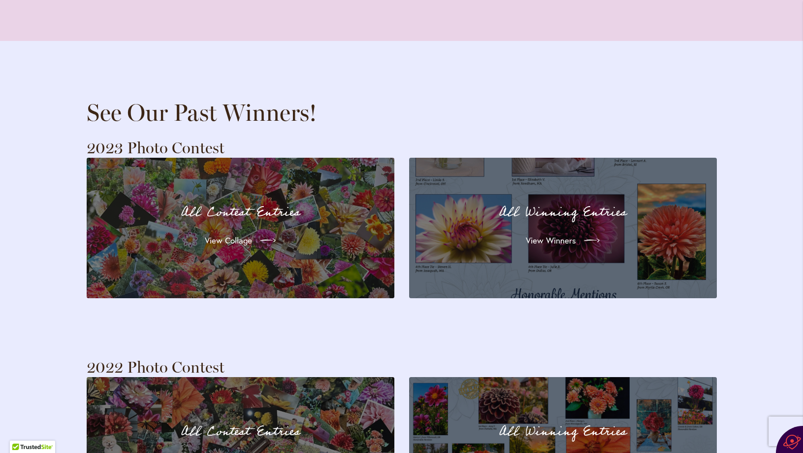
click at [589, 251] on div "All Winning Entries View Winners" at bounding box center [563, 227] width 272 height 105
click at [506, 251] on div "All Winning Entries View Winners" at bounding box center [563, 227] width 272 height 105
click at [531, 227] on link "View Winners" at bounding box center [563, 241] width 92 height 28
click at [531, 234] on span "View Winners" at bounding box center [550, 240] width 50 height 12
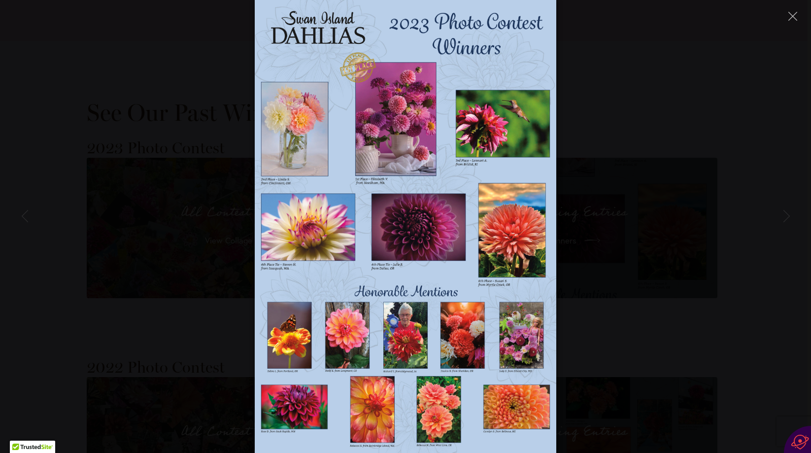
click at [651, 302] on div at bounding box center [405, 226] width 811 height 453
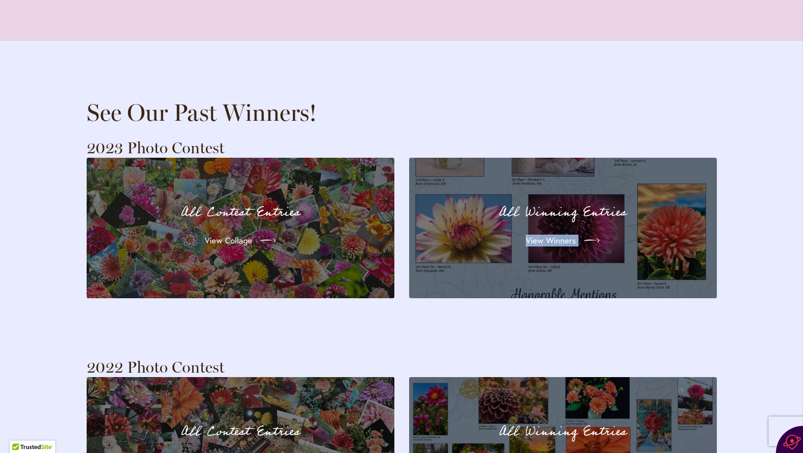
drag, startPoint x: 651, startPoint y: 302, endPoint x: 651, endPoint y: 168, distance: 133.4
click at [651, 168] on div "See Our Past Winners! 2023 Photo Contest All Contest Entries View Collage All W…" at bounding box center [401, 184] width 803 height 287
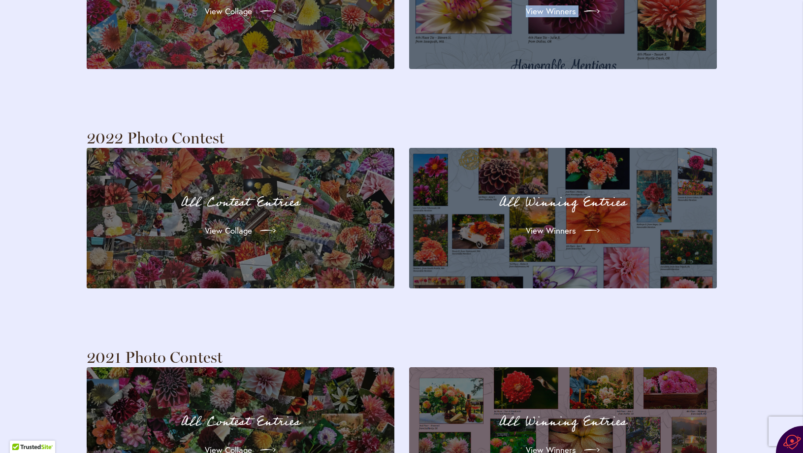
scroll to position [2094, 0]
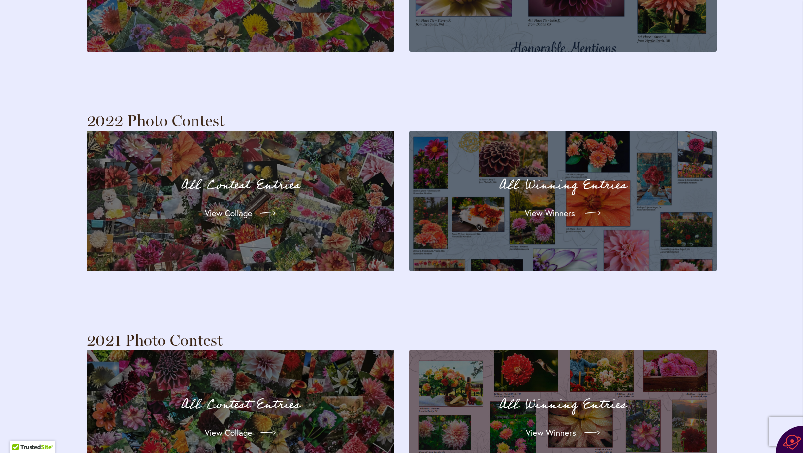
click at [572, 207] on span "View Winners" at bounding box center [550, 213] width 50 height 12
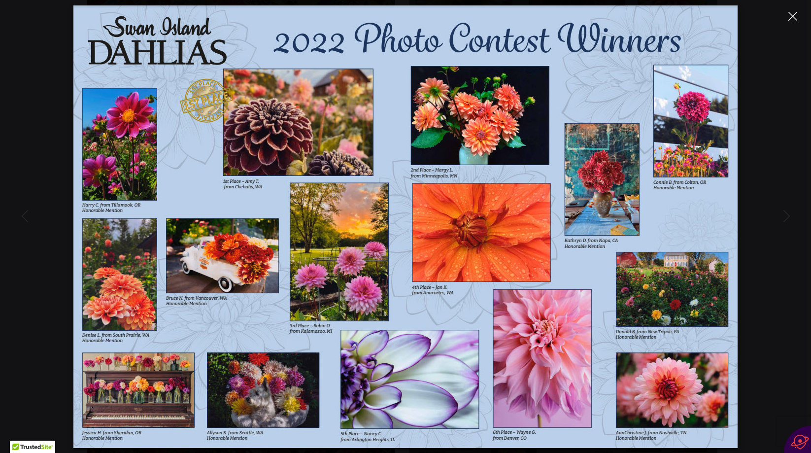
click at [785, 14] on button "Close" at bounding box center [791, 15] width 17 height 17
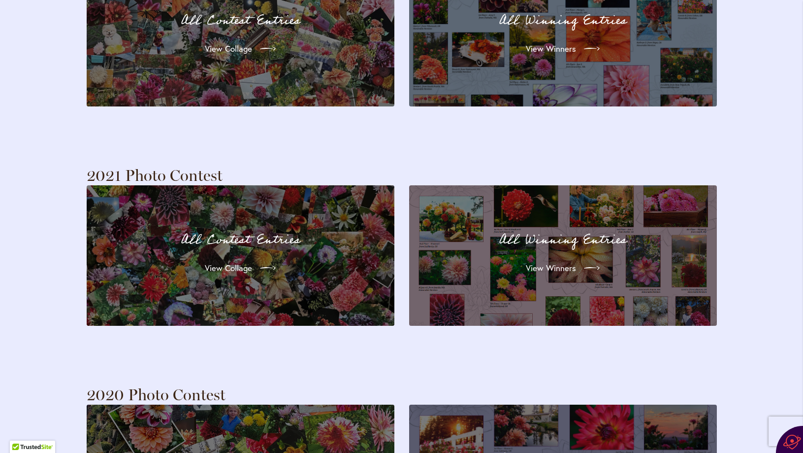
scroll to position [2291, 0]
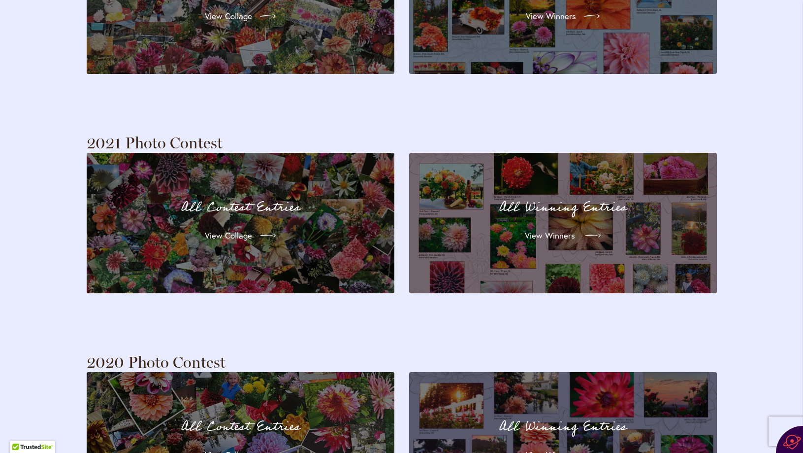
click at [540, 229] on span "View Winners" at bounding box center [550, 235] width 50 height 12
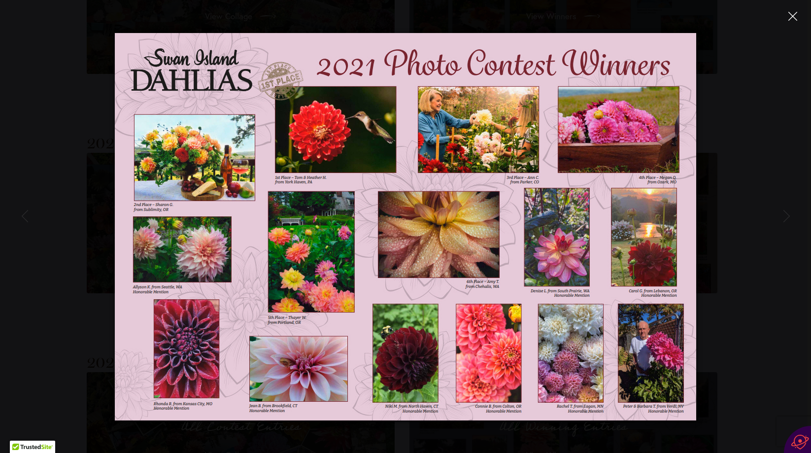
click at [793, 14] on icon "Close" at bounding box center [792, 16] width 9 height 9
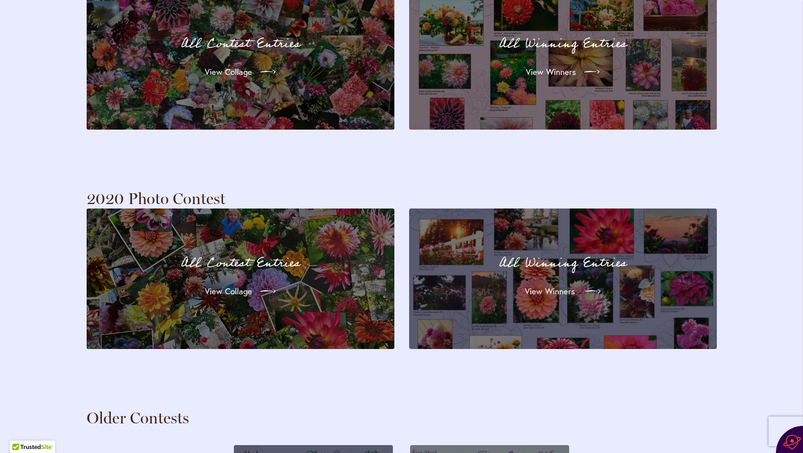
scroll to position [2488, 0]
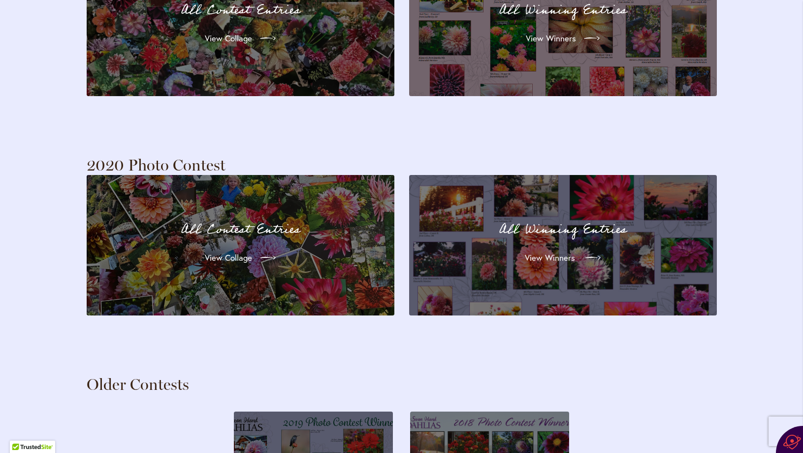
click at [551, 252] on span "View Winners" at bounding box center [550, 258] width 50 height 12
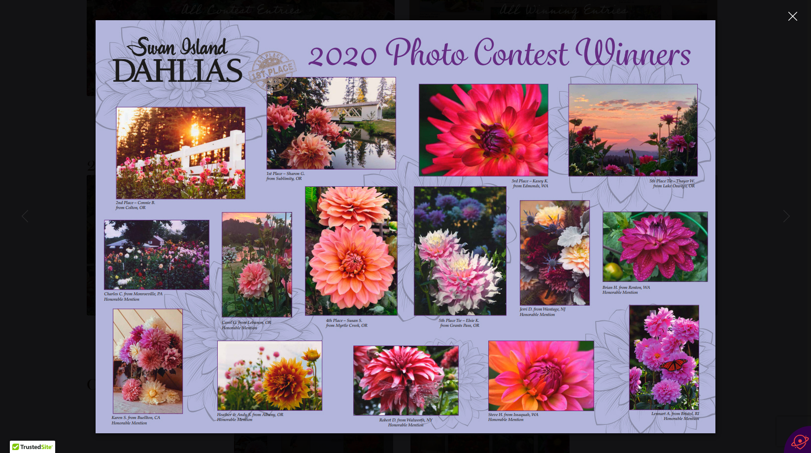
click at [786, 17] on button "Close" at bounding box center [791, 15] width 17 height 17
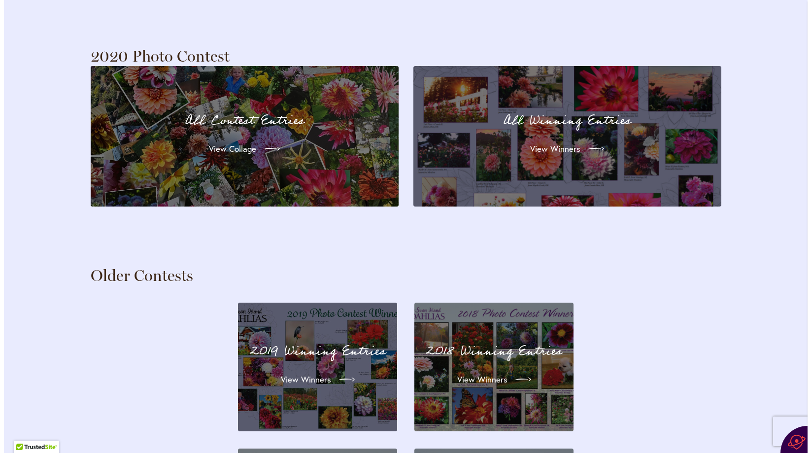
scroll to position [2586, 0]
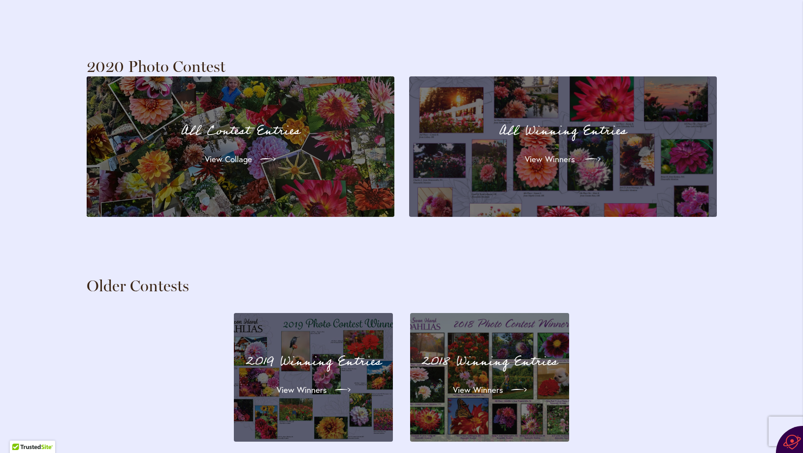
click at [572, 153] on span "View Winners" at bounding box center [550, 159] width 50 height 12
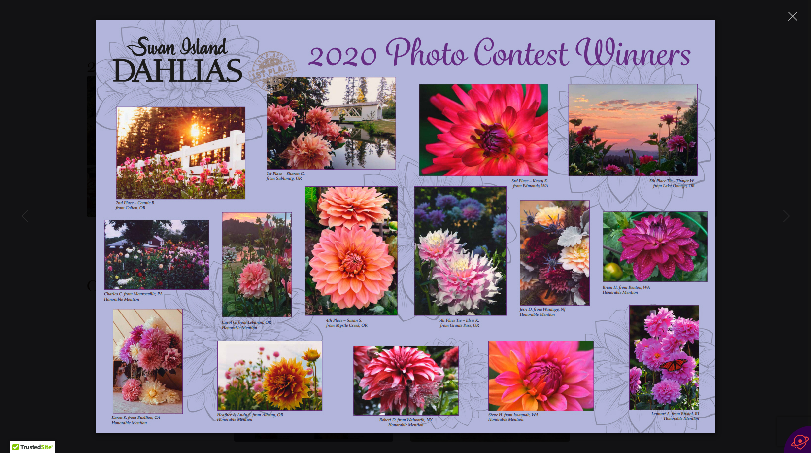
click at [624, 185] on img at bounding box center [405, 226] width 619 height 413
click at [629, 154] on img at bounding box center [405, 226] width 619 height 413
click at [561, 82] on img at bounding box center [405, 226] width 619 height 413
click at [592, 117] on img at bounding box center [405, 226] width 619 height 413
click at [590, 123] on img at bounding box center [405, 226] width 619 height 413
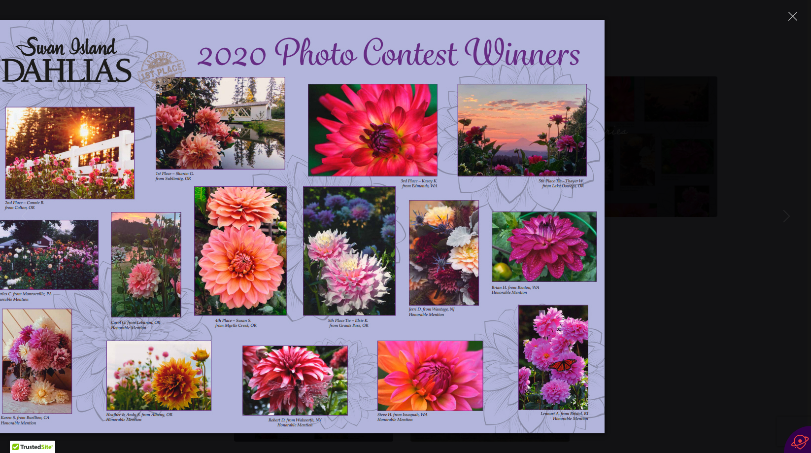
drag, startPoint x: 511, startPoint y: 50, endPoint x: 400, endPoint y: 63, distance: 111.6
click at [400, 63] on img at bounding box center [294, 226] width 619 height 413
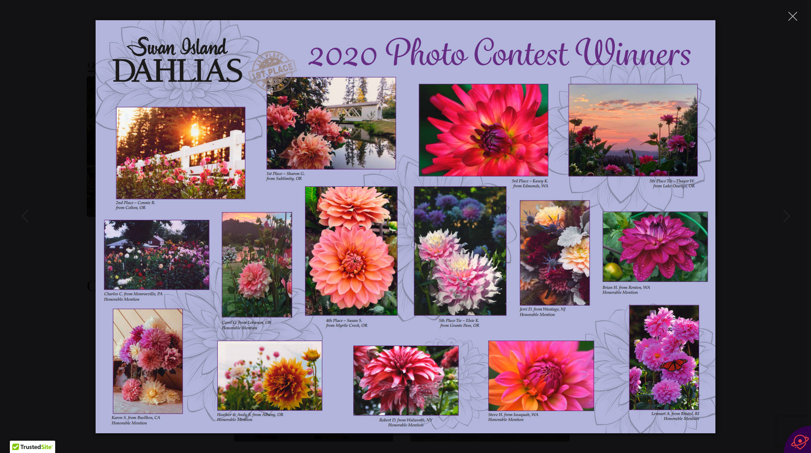
click at [607, 158] on img at bounding box center [405, 226] width 619 height 413
